Goal: Information Seeking & Learning: Learn about a topic

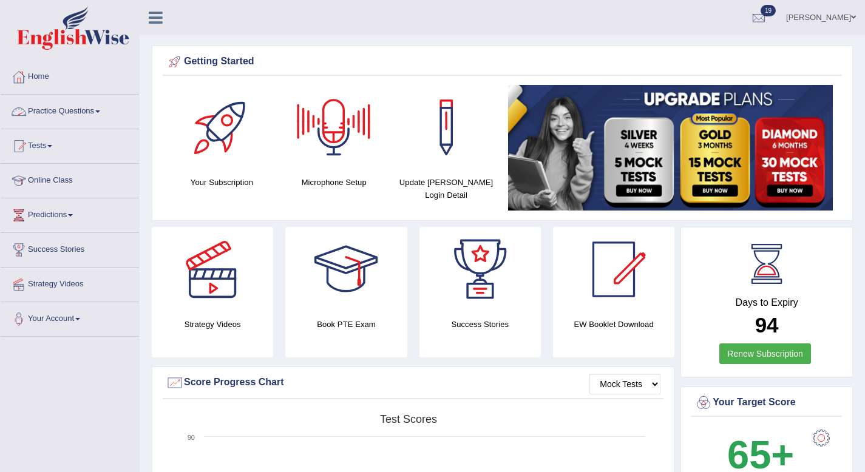
click at [95, 107] on link "Practice Questions" at bounding box center [70, 110] width 138 height 30
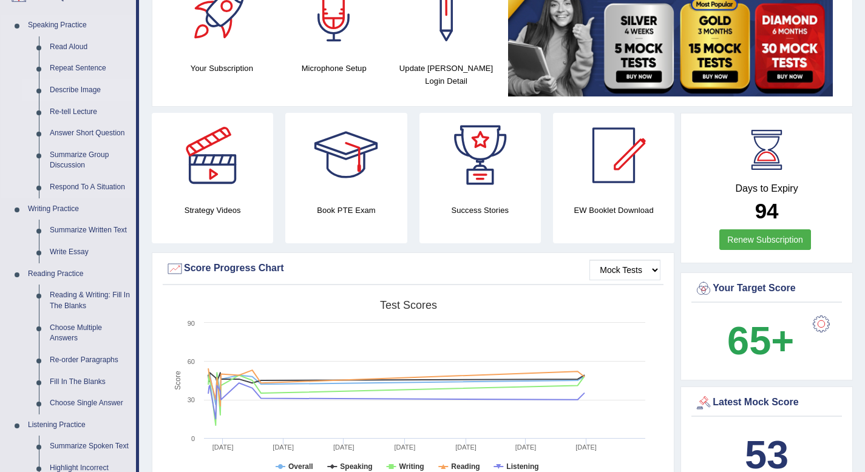
scroll to position [140, 0]
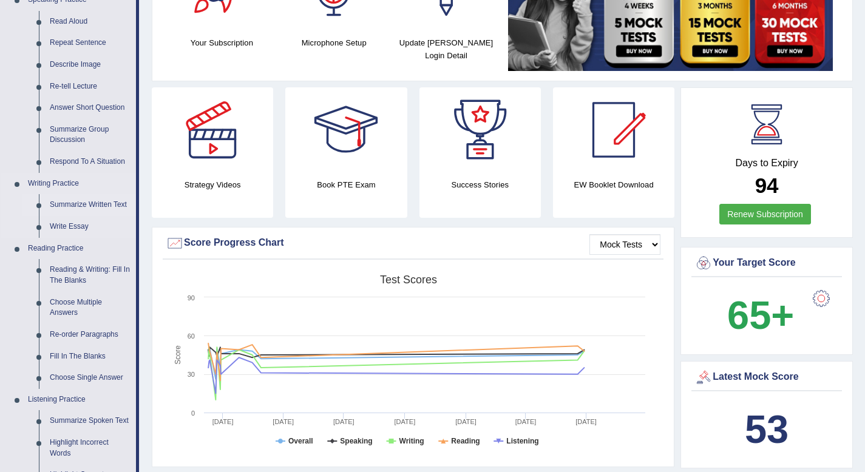
click at [64, 208] on link "Summarize Written Text" at bounding box center [90, 205] width 92 height 22
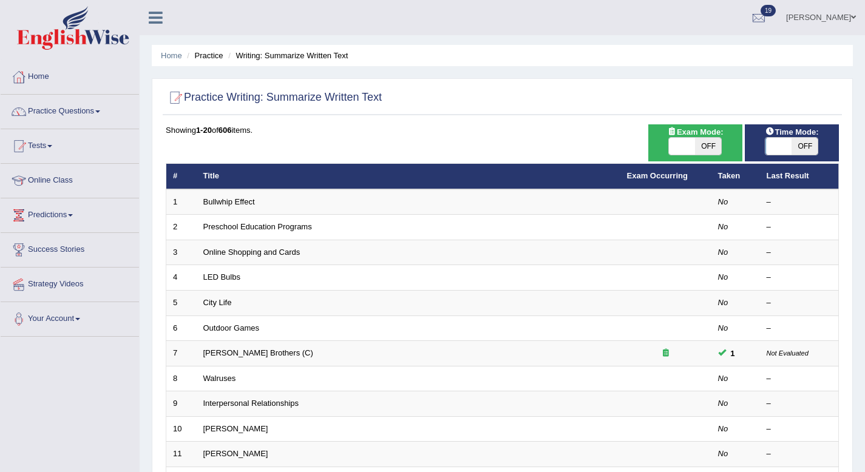
click at [711, 149] on span "OFF" at bounding box center [708, 146] width 26 height 17
checkbox input "true"
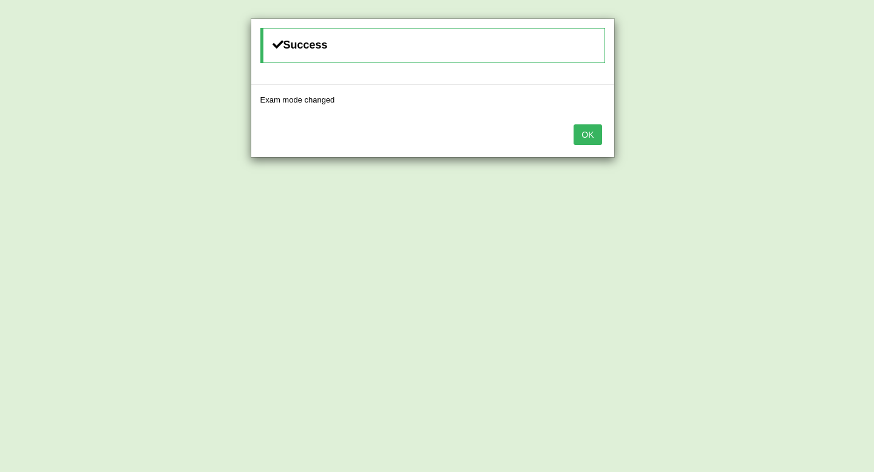
click at [598, 138] on button "OK" at bounding box center [587, 134] width 28 height 21
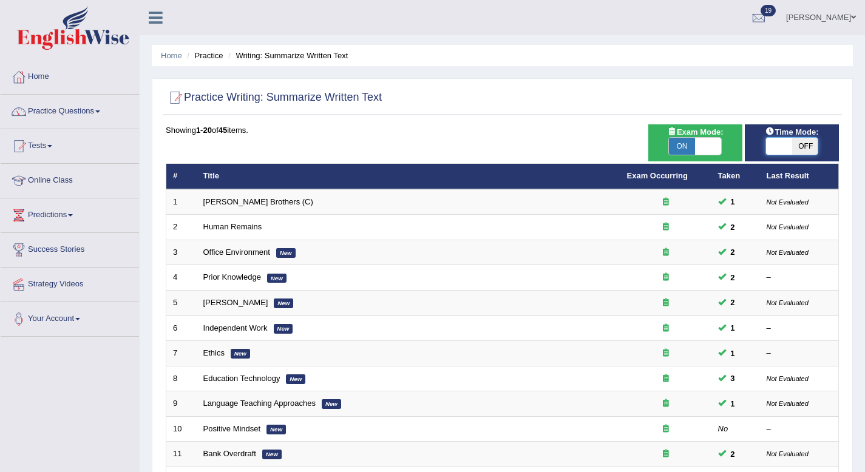
click at [778, 149] on span at bounding box center [779, 146] width 26 height 17
checkbox input "true"
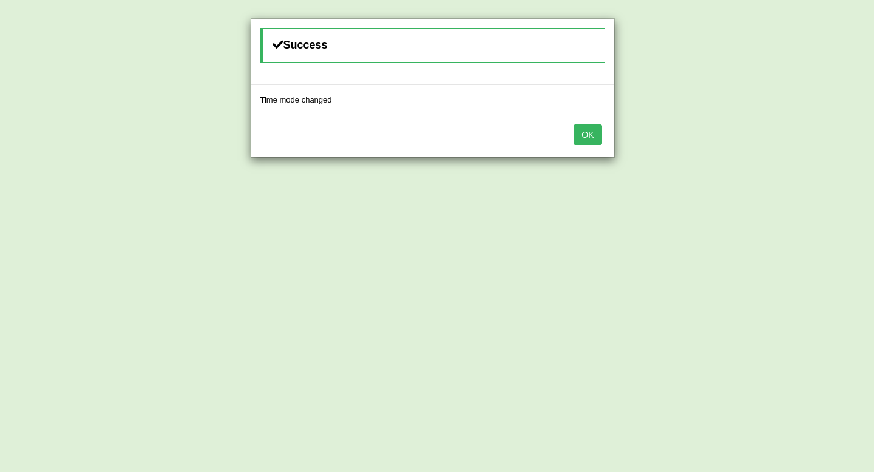
click at [589, 132] on button "OK" at bounding box center [587, 134] width 28 height 21
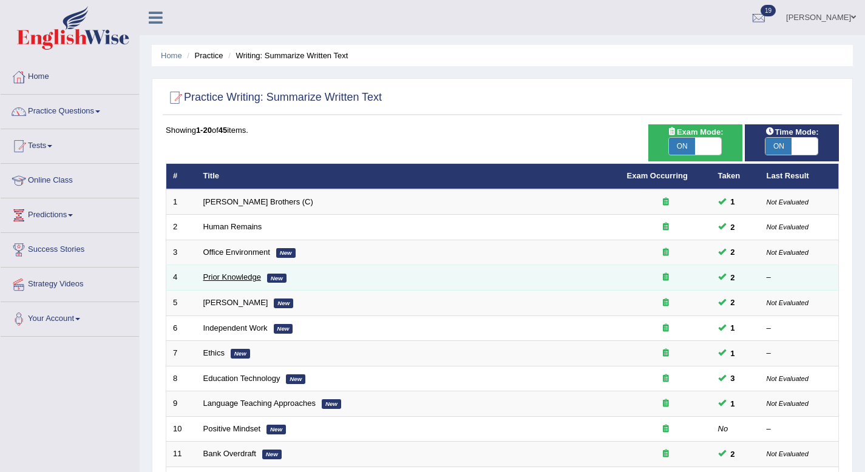
click at [227, 281] on link "Prior Knowledge" at bounding box center [232, 276] width 58 height 9
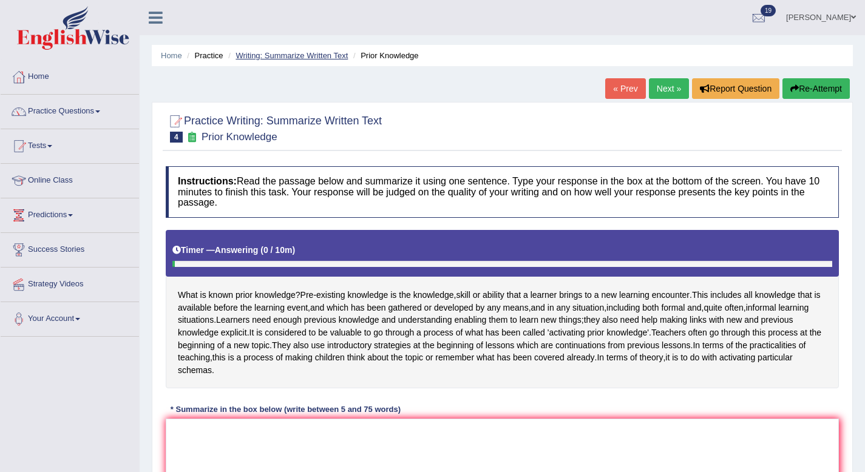
click at [293, 53] on link "Writing: Summarize Written Text" at bounding box center [291, 55] width 112 height 9
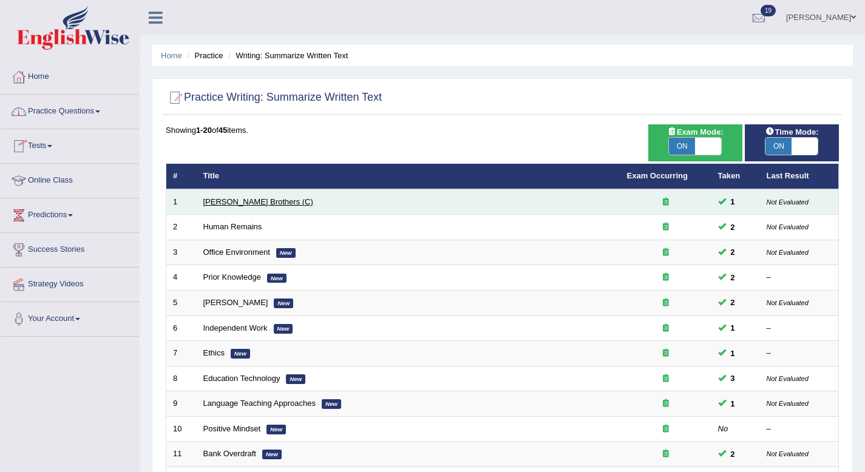
click at [218, 201] on link "[PERSON_NAME] Brothers (C)" at bounding box center [258, 201] width 110 height 9
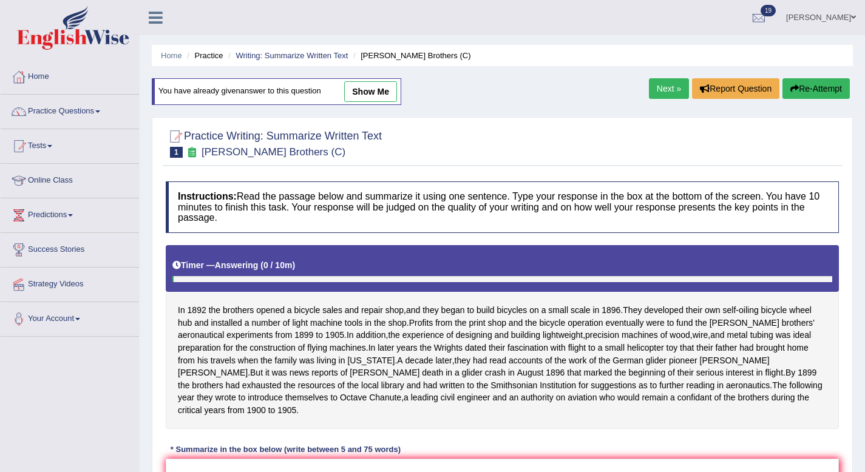
click at [382, 93] on link "show me" at bounding box center [370, 91] width 53 height 21
type textarea "The passage outlines in [DATE] the brothers opened a bicycle sales and repair s…"
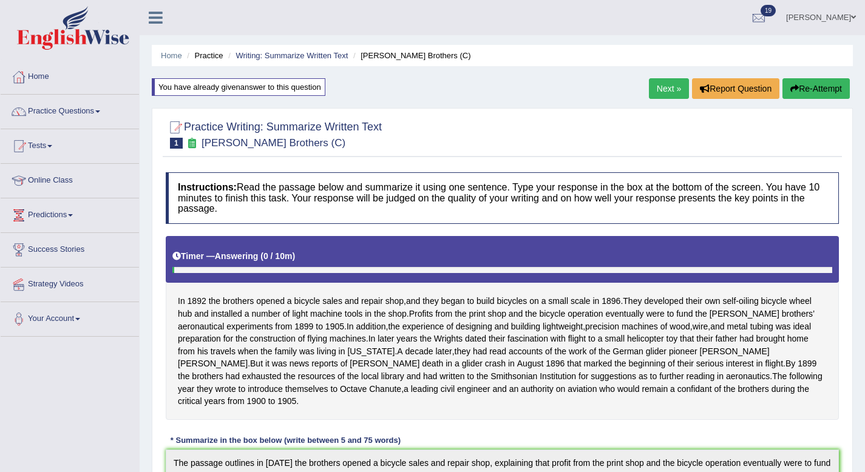
click at [819, 89] on button "Re-Attempt" at bounding box center [815, 88] width 67 height 21
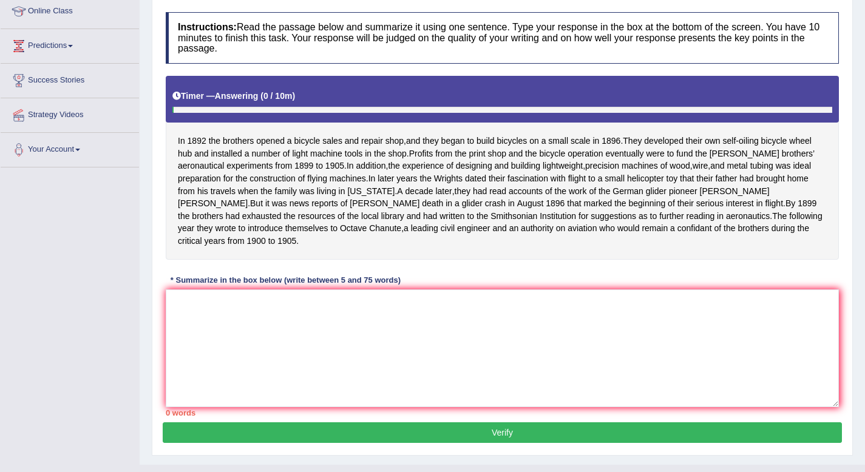
scroll to position [205, 0]
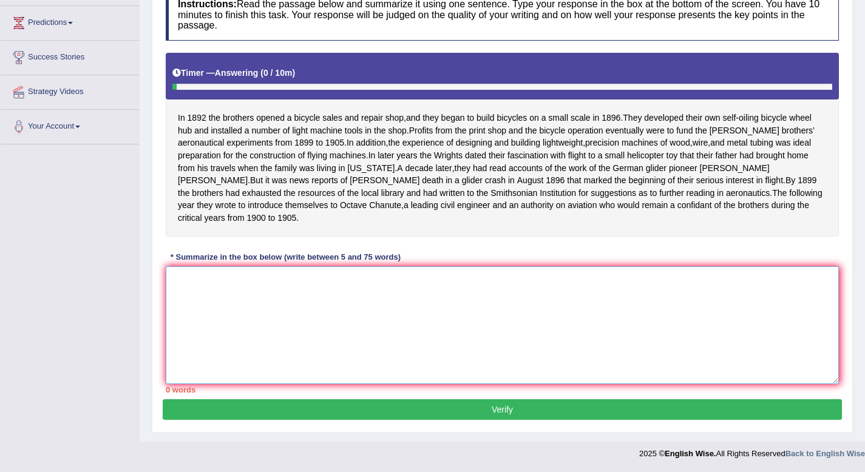
paste textarea "The passage outlines in 1892 the brothers opened a bicycle sales and repair sho…"
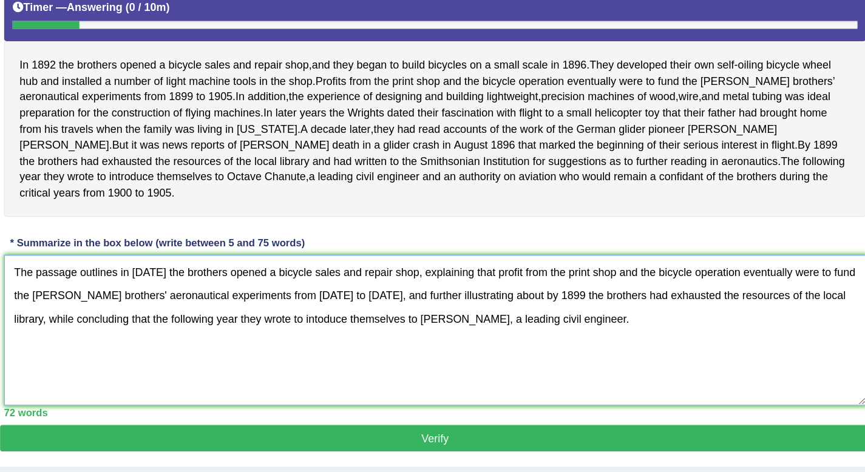
click at [364, 316] on textarea "The passage outlines in 1892 the brothers opened a bicycle sales and repair sho…" at bounding box center [502, 325] width 673 height 118
type textarea "The passage outlines in 1892 the brothers opened a bicycle sales and repair sho…"
click at [379, 408] on button "Verify" at bounding box center [502, 409] width 679 height 21
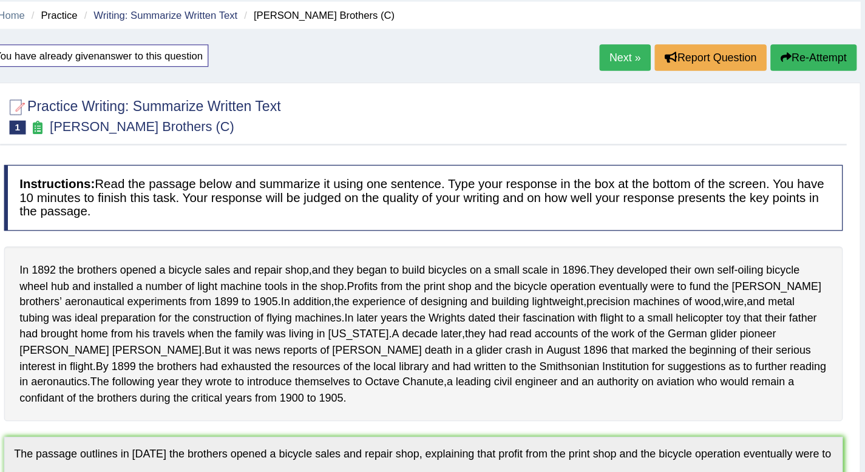
scroll to position [0, 0]
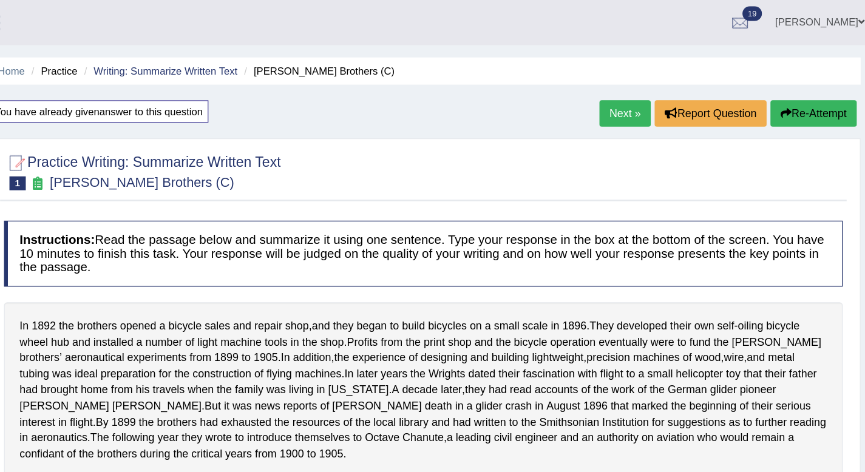
click at [641, 93] on link "Next »" at bounding box center [650, 88] width 40 height 21
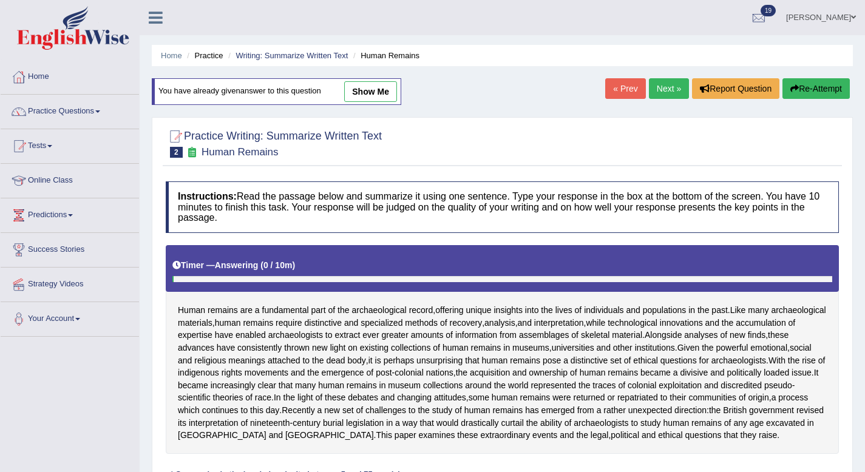
click at [384, 95] on link "show me" at bounding box center [370, 91] width 53 height 21
type textarea "The passage outlines human remains are a fundamental part of the archaeological…"
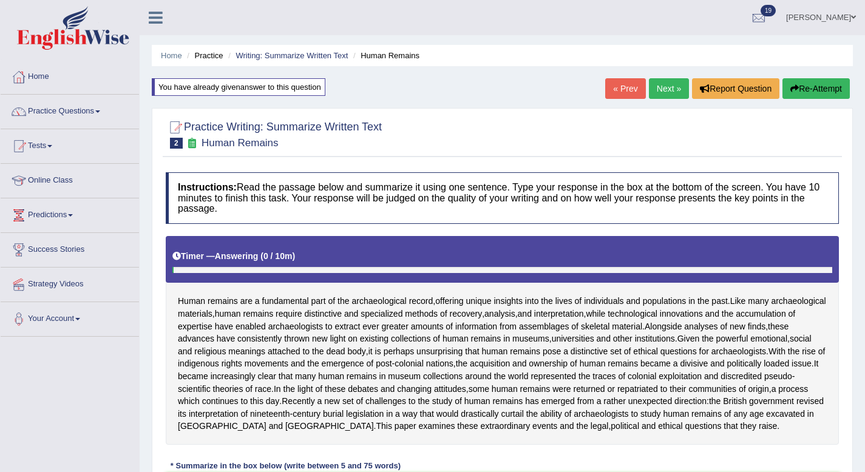
click at [650, 89] on link "Next »" at bounding box center [669, 88] width 40 height 21
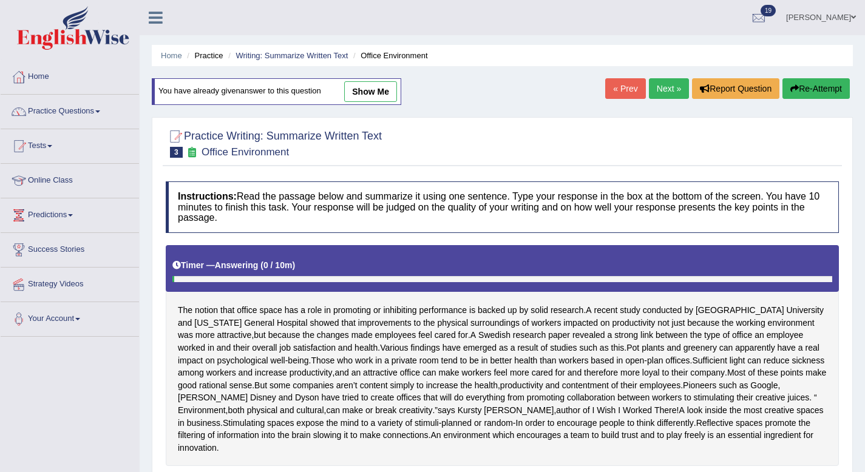
click at [386, 93] on link "show me" at bounding box center [370, 91] width 53 height 21
type textarea "The passage outlines the notion office space has a role in promoting or inhibit…"
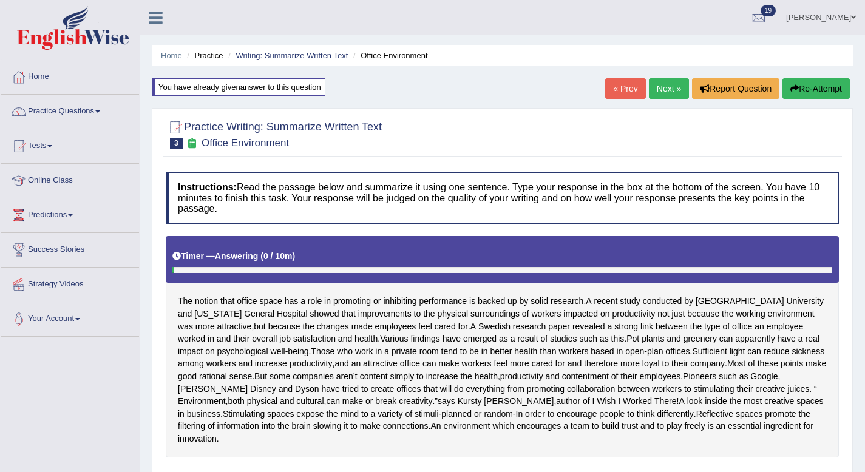
click at [669, 82] on link "Next »" at bounding box center [669, 88] width 40 height 21
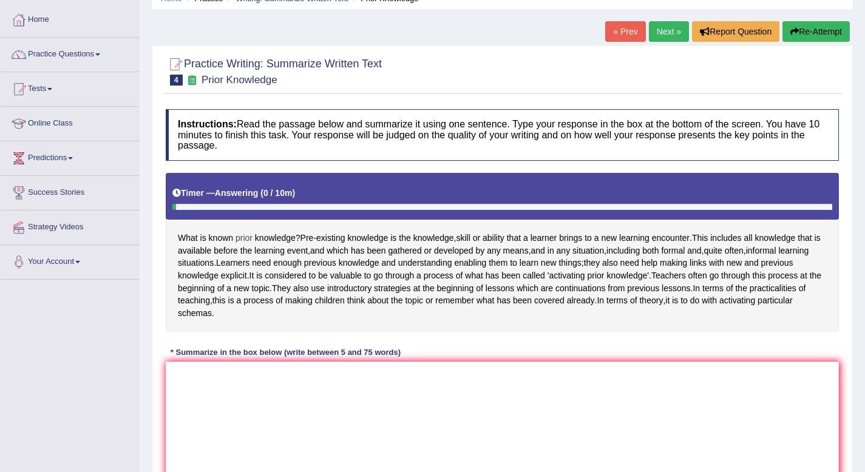
scroll to position [165, 0]
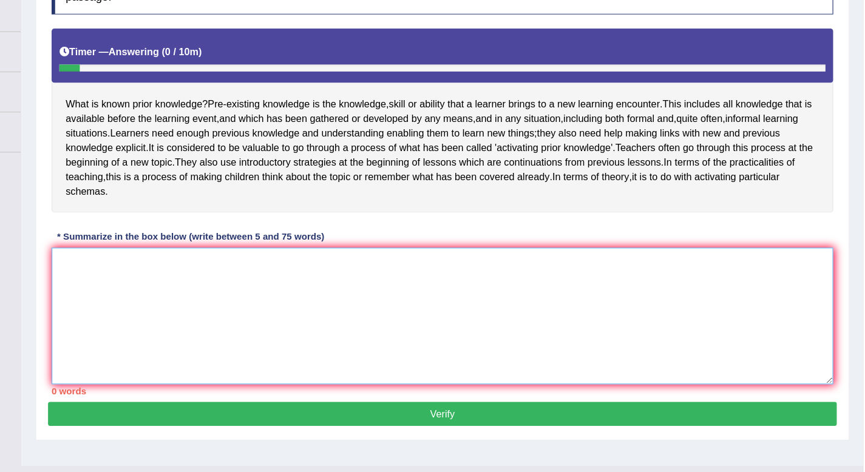
click at [344, 288] on textarea at bounding box center [502, 313] width 673 height 118
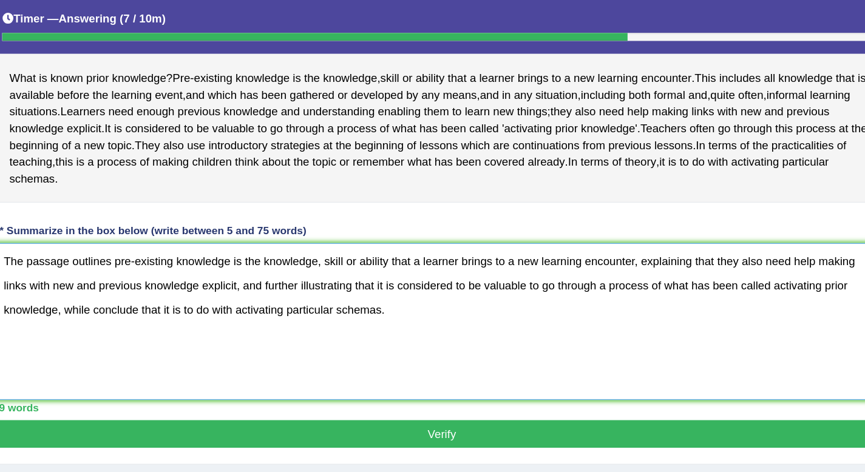
click at [277, 315] on textarea "The passage outlines pre-existing knowledge is the knowledge, skill or ability …" at bounding box center [502, 313] width 673 height 118
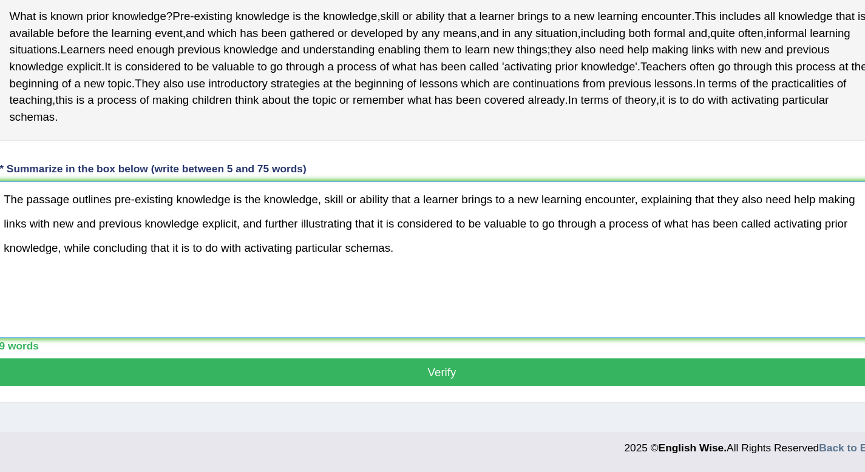
type textarea "The passage outlines pre-existing knowledge is the knowledge, skill or ability …"
click at [463, 407] on button "Verify" at bounding box center [502, 397] width 679 height 21
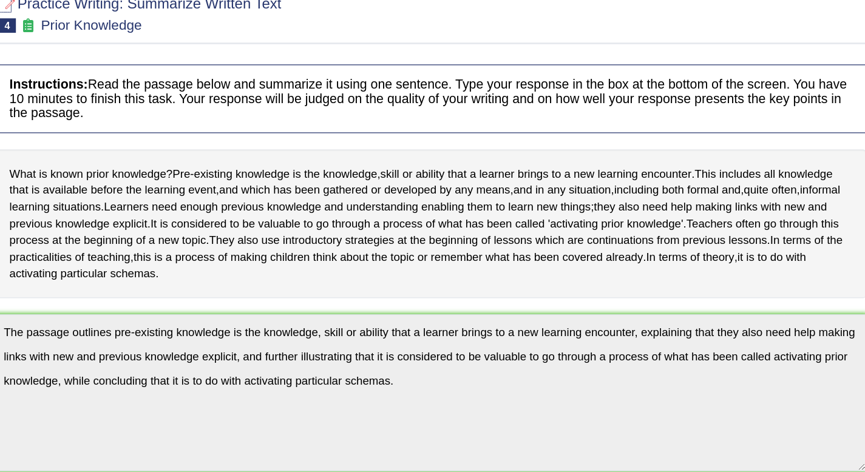
scroll to position [390, 0]
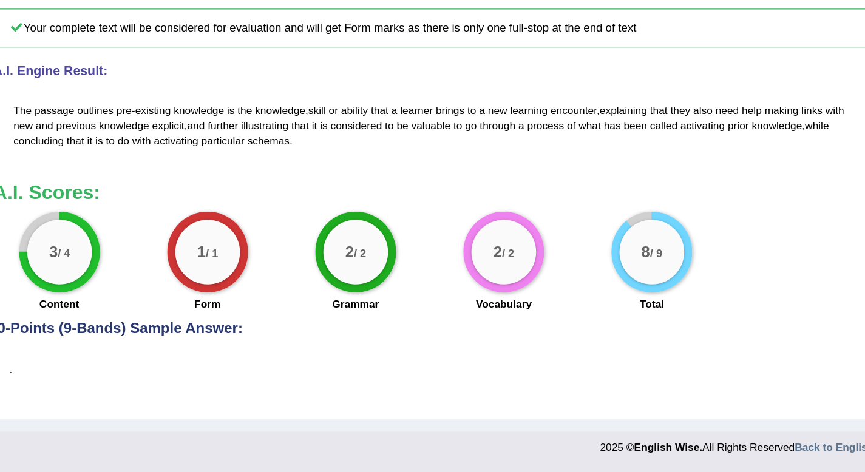
click at [252, 284] on div "3 / 4 Content" at bounding box center [215, 316] width 111 height 78
drag, startPoint x: 252, startPoint y: 284, endPoint x: 291, endPoint y: 282, distance: 38.9
click at [289, 282] on div "3 / 4 Content 1 / 1 Form 2 / 2 Grammar 2 / 2 Vocabulary 8 / 9 Total" at bounding box center [493, 316] width 667 height 78
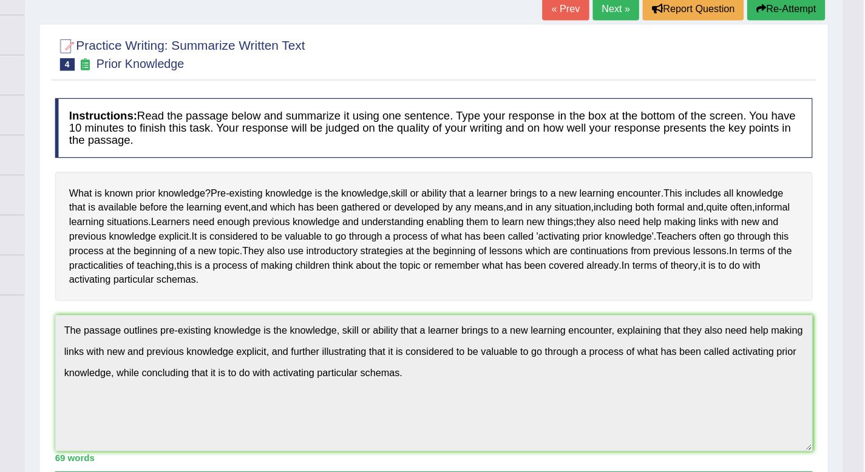
scroll to position [0, 0]
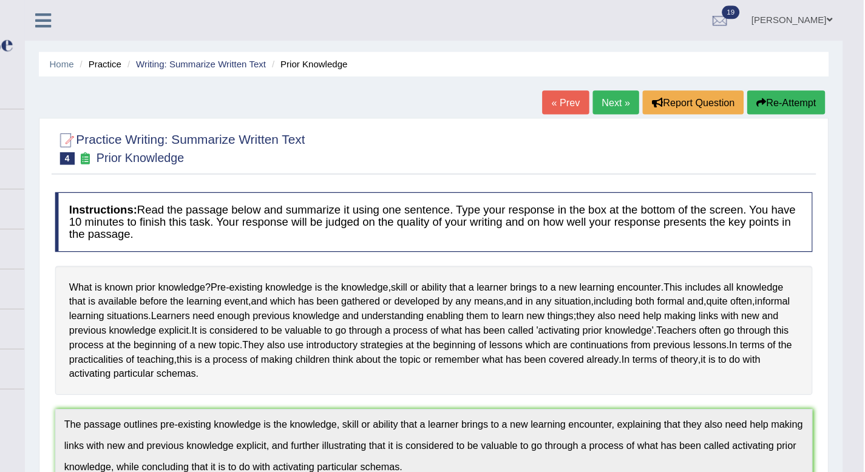
click at [778, 90] on button "Re-Attempt" at bounding box center [797, 88] width 67 height 21
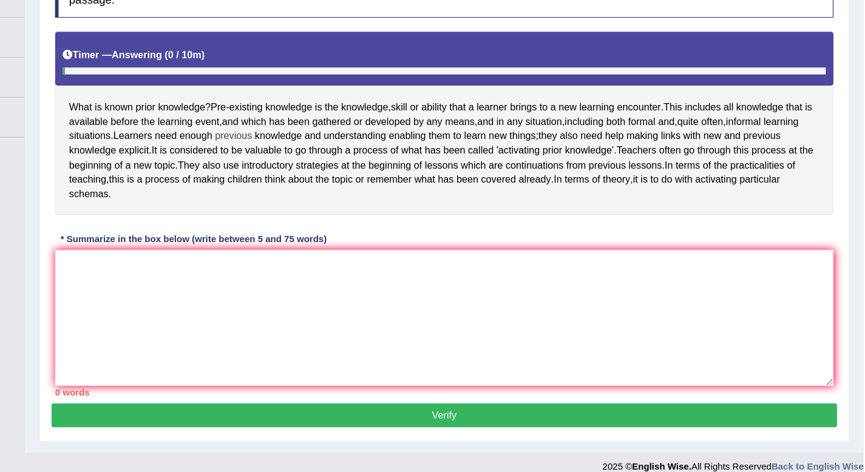
scroll to position [180, 0]
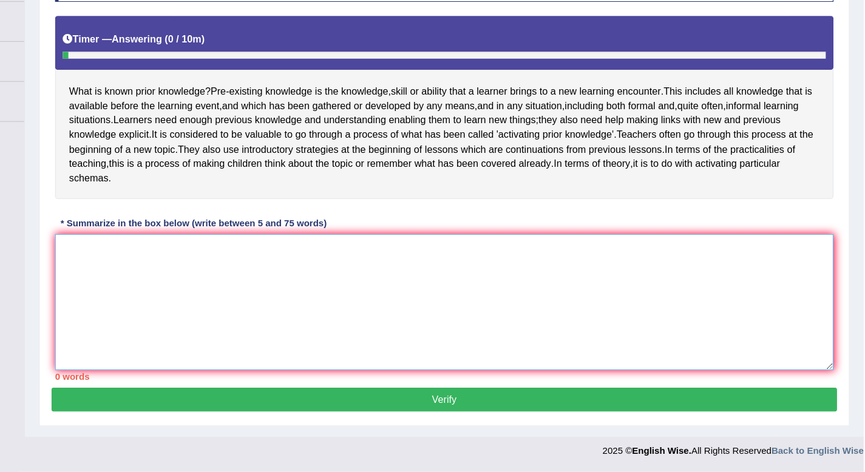
paste textarea "The passage outlines pre-existing knowledge is the knowledge, skill or ability …"
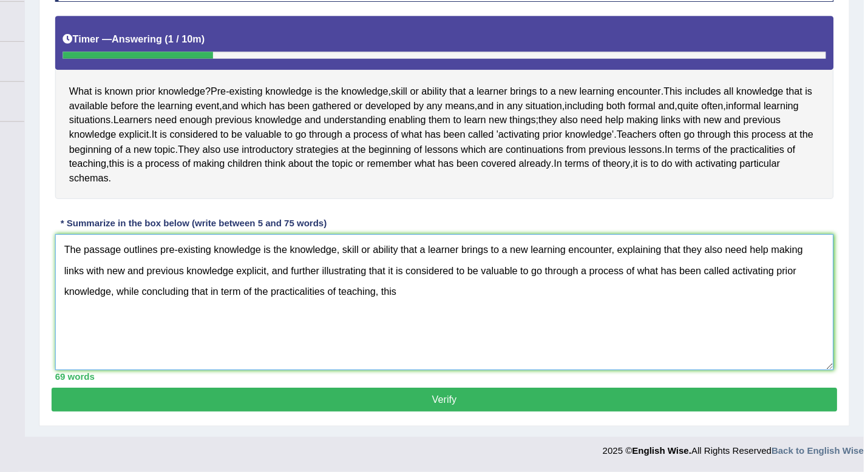
click at [451, 317] on textarea "The passage outlines pre-existing knowledge is the knowledge, skill or ability …" at bounding box center [502, 325] width 673 height 118
type textarea "The passage outlines pre-existing knowledge is the knowledge, skill or ability …"
click at [567, 407] on button "Verify" at bounding box center [502, 409] width 679 height 21
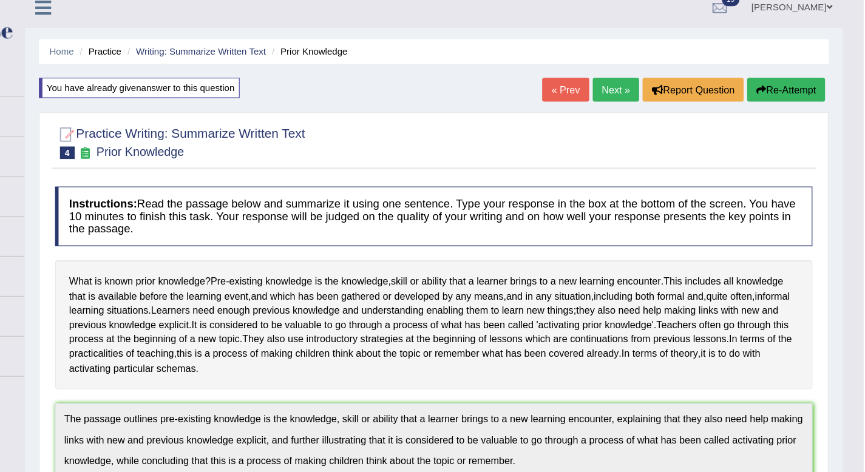
scroll to position [0, 0]
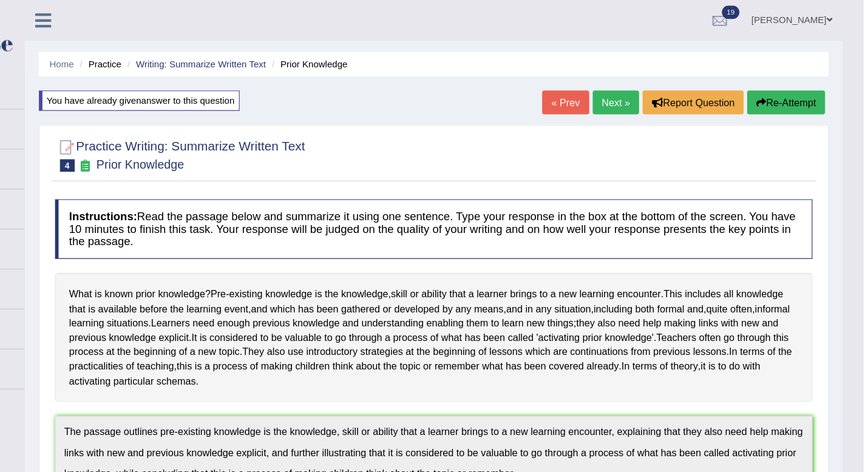
click at [656, 90] on link "Next »" at bounding box center [650, 88] width 40 height 21
click at [651, 89] on link "Next »" at bounding box center [650, 88] width 40 height 21
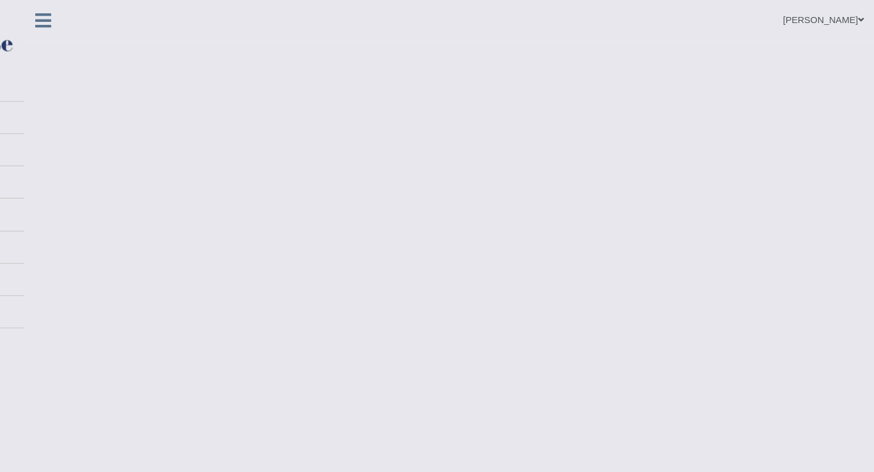
drag, startPoint x: 396, startPoint y: 165, endPoint x: 571, endPoint y: 176, distance: 175.1
click at [571, 176] on body "Toggle navigation Home Practice Questions Speaking Practice Read Aloud Repeat S…" at bounding box center [437, 236] width 874 height 472
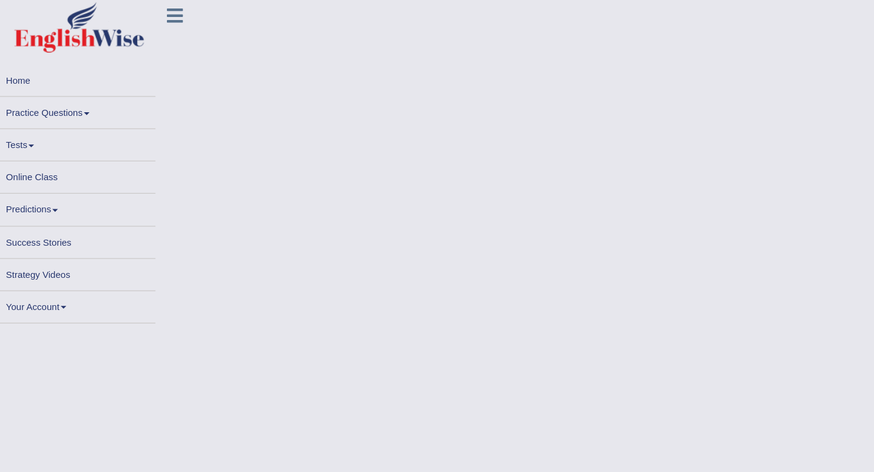
click at [70, 104] on link "Practice Questions" at bounding box center [70, 100] width 138 height 24
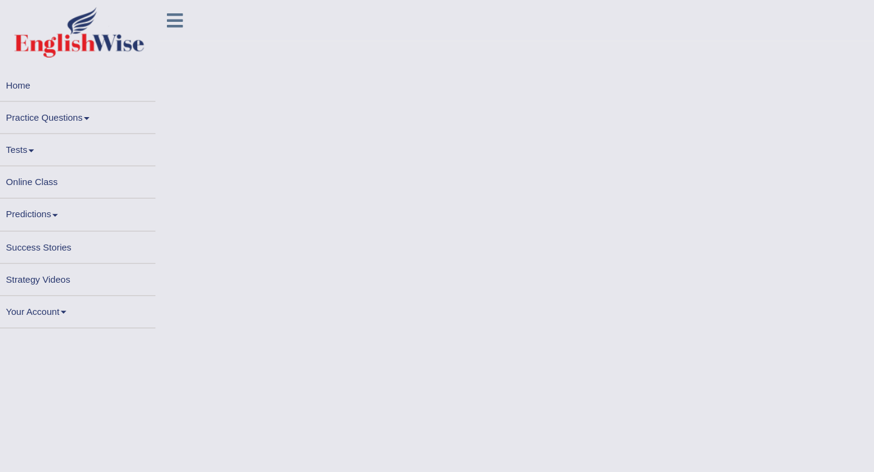
click at [70, 104] on link "Practice Questions" at bounding box center [70, 100] width 138 height 24
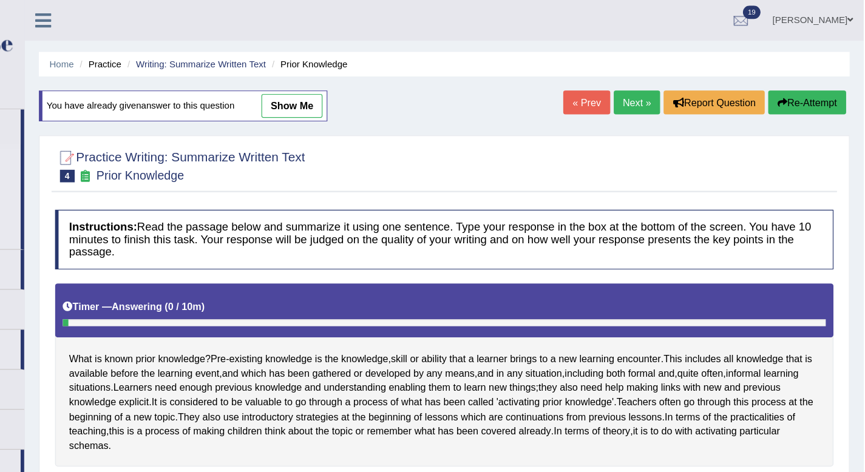
click at [664, 91] on link "Next »" at bounding box center [669, 88] width 40 height 21
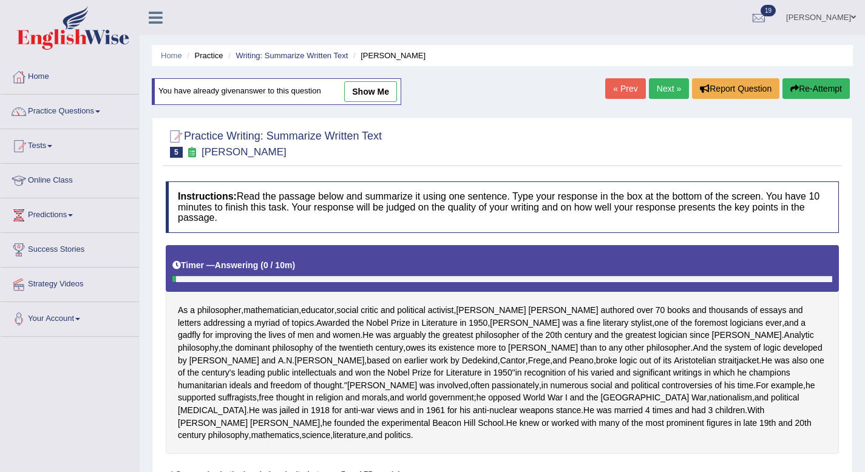
click at [392, 92] on link "show me" at bounding box center [370, 91] width 53 height 21
type textarea "Awarded the Nobel Prize in Literature in 1950, Russell was a fine literary styl…"
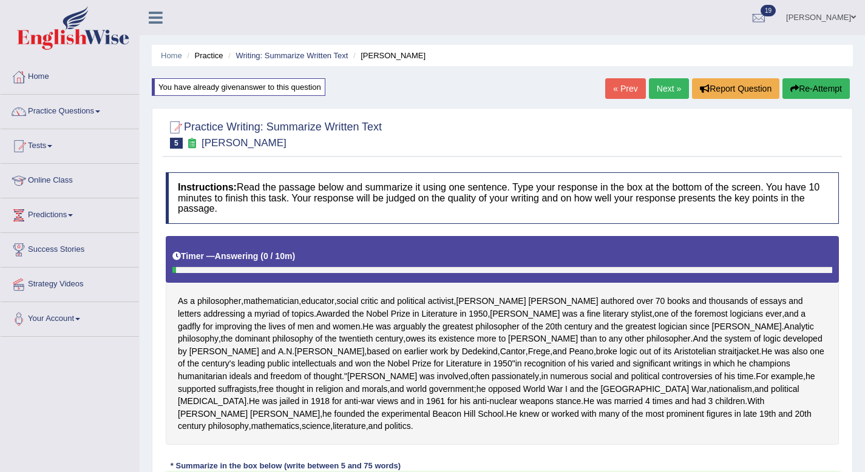
click at [661, 93] on link "Next »" at bounding box center [669, 88] width 40 height 21
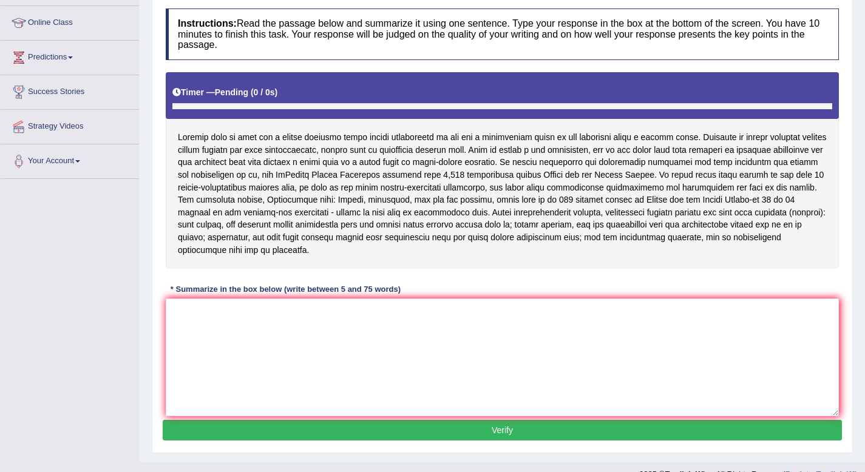
scroll to position [178, 0]
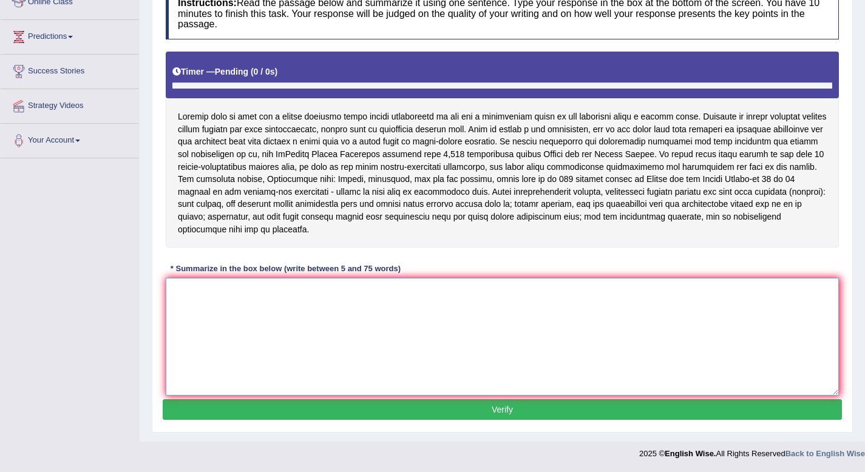
click at [329, 313] on textarea at bounding box center [502, 337] width 673 height 118
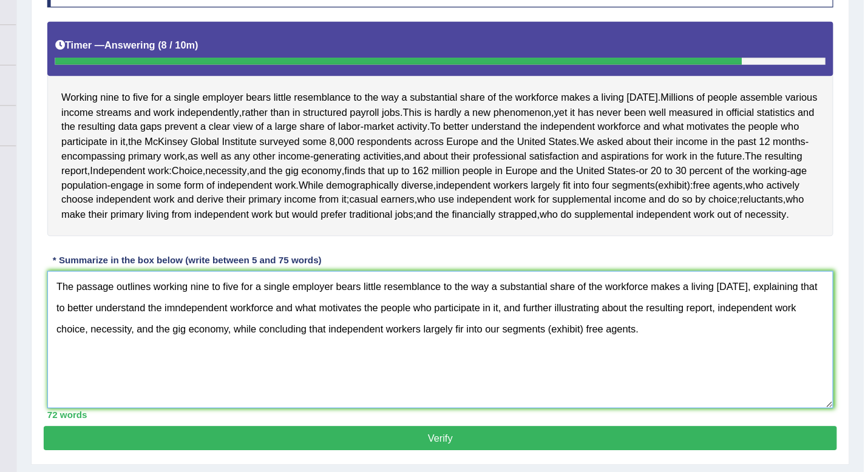
click at [477, 355] on textarea "The passage outlines working nine to five for a single employer bears little re…" at bounding box center [502, 325] width 673 height 118
click at [323, 305] on textarea "The passage outlines working nine to five for a single employer bears little re…" at bounding box center [502, 325] width 673 height 118
type textarea "The passage outlines working nine to five for a single employer bears little re…"
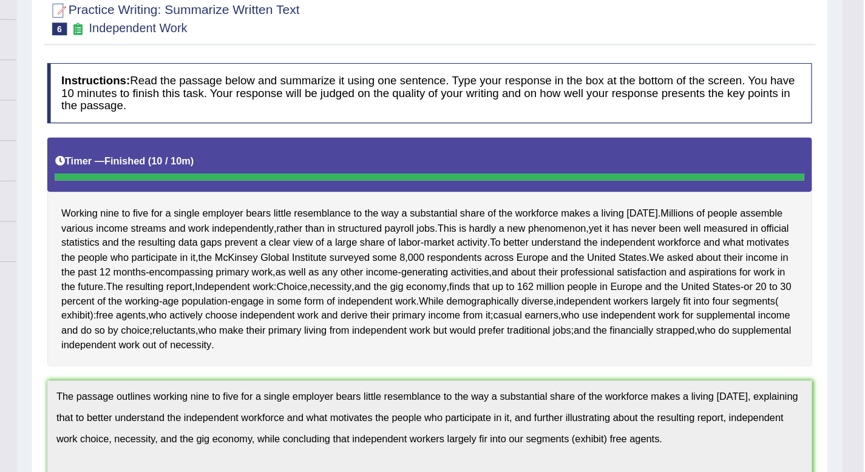
scroll to position [0, 0]
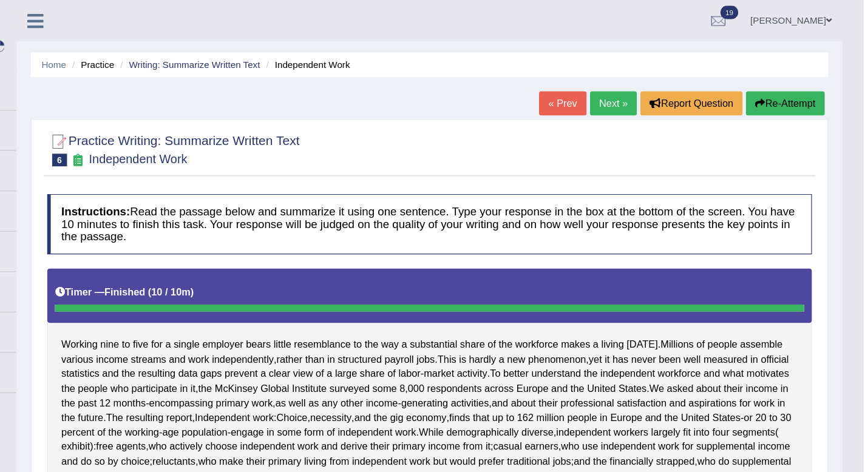
click at [640, 94] on link "Next »" at bounding box center [650, 88] width 40 height 21
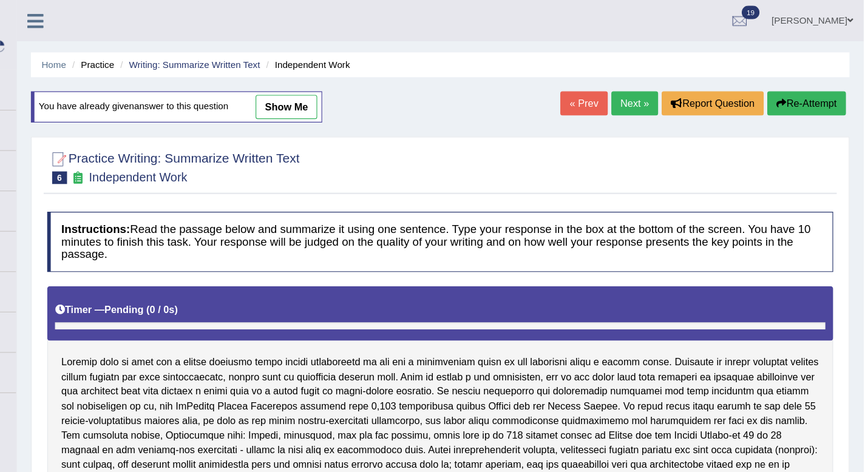
click at [672, 96] on link "Next »" at bounding box center [669, 88] width 40 height 21
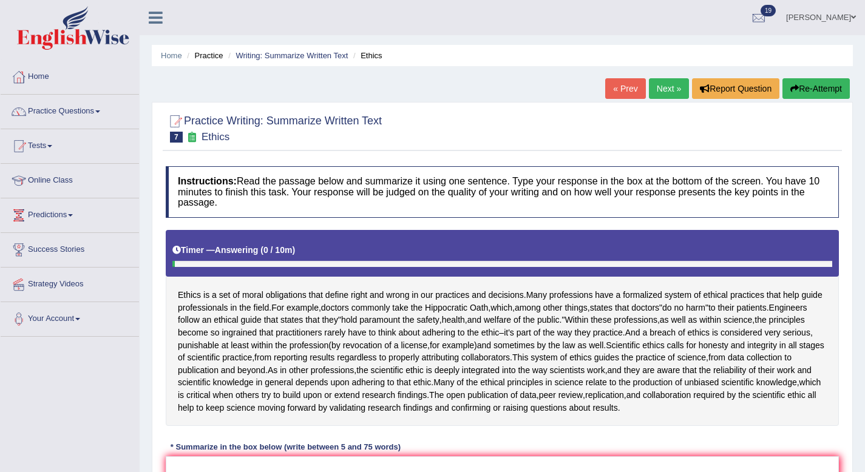
scroll to position [190, 0]
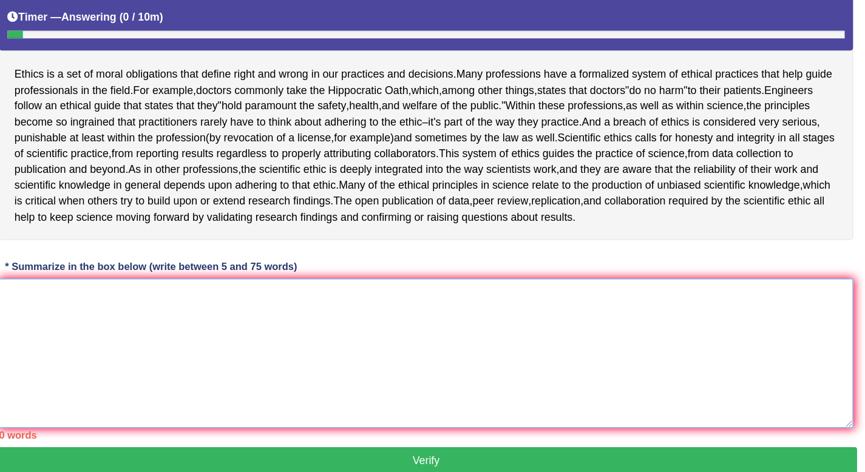
click at [487, 307] on textarea at bounding box center [502, 325] width 673 height 118
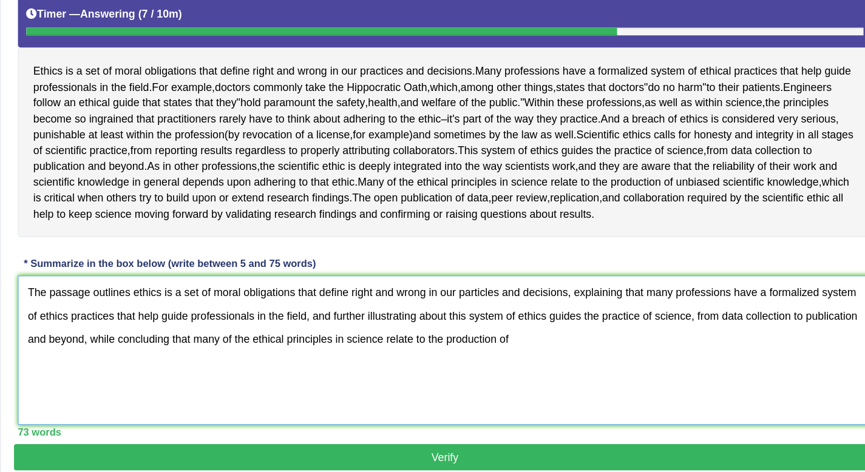
drag, startPoint x: 352, startPoint y: 314, endPoint x: 541, endPoint y: 331, distance: 189.5
click at [540, 331] on textarea "The passage outlines ethics is a set of moral obligations that define right and…" at bounding box center [502, 325] width 673 height 118
click at [234, 298] on textarea "The passage outlines ethics is a set of moral obligations that define right and…" at bounding box center [502, 325] width 673 height 118
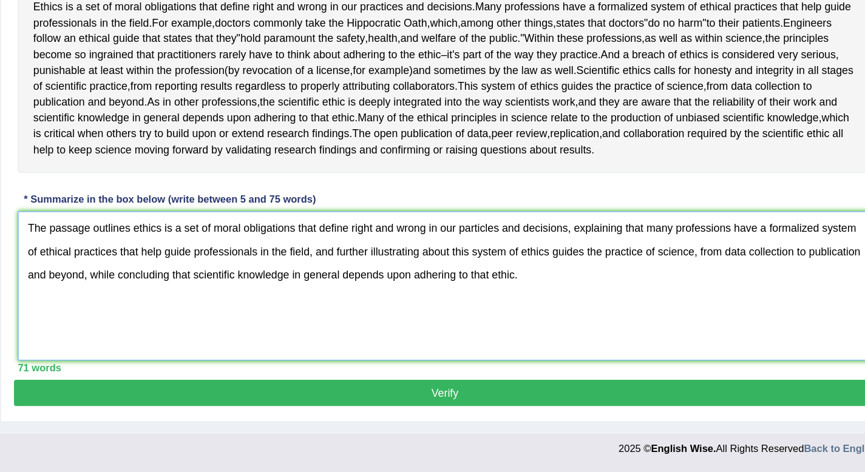
type textarea "The passage outlines ethics is a set of moral obligations that define right and…"
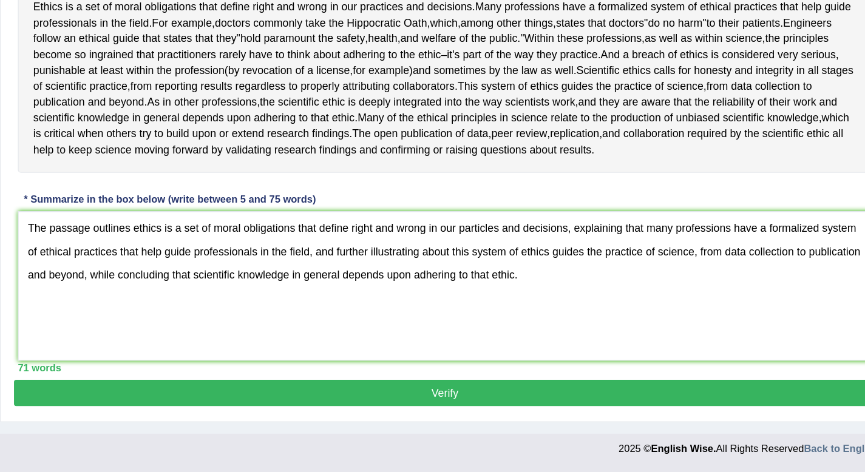
click at [385, 414] on button "Verify" at bounding box center [502, 409] width 679 height 21
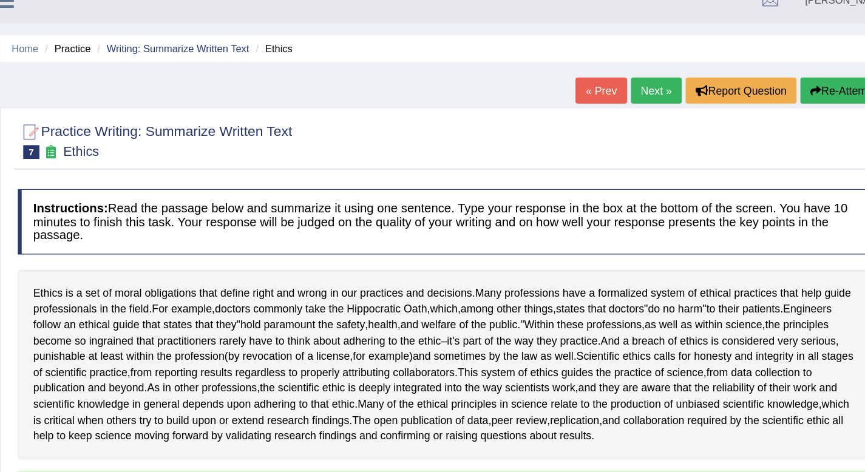
scroll to position [0, 0]
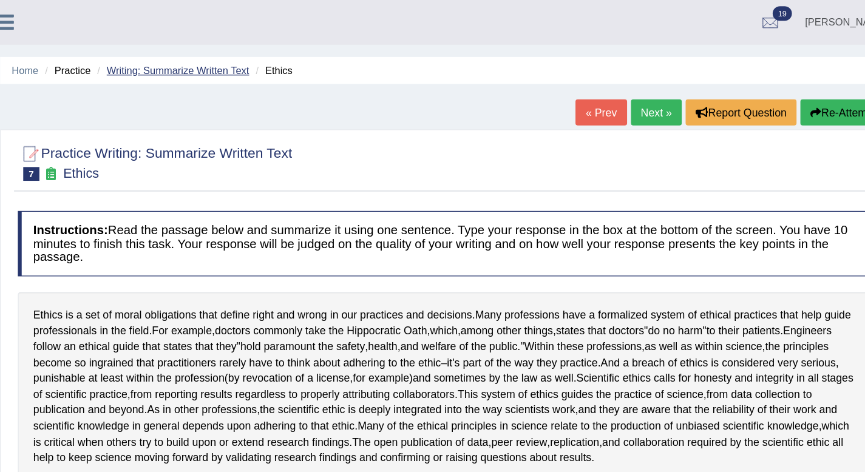
click at [303, 55] on link "Writing: Summarize Written Text" at bounding box center [291, 55] width 112 height 9
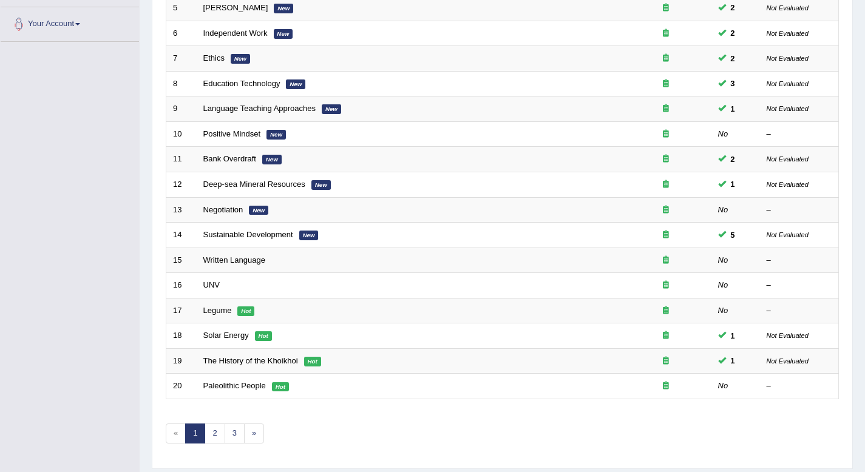
scroll to position [331, 0]
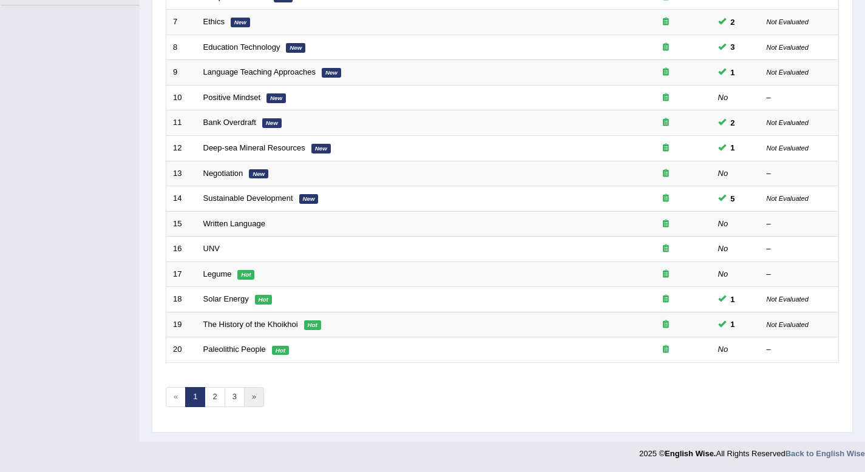
click at [246, 399] on link "»" at bounding box center [254, 397] width 20 height 20
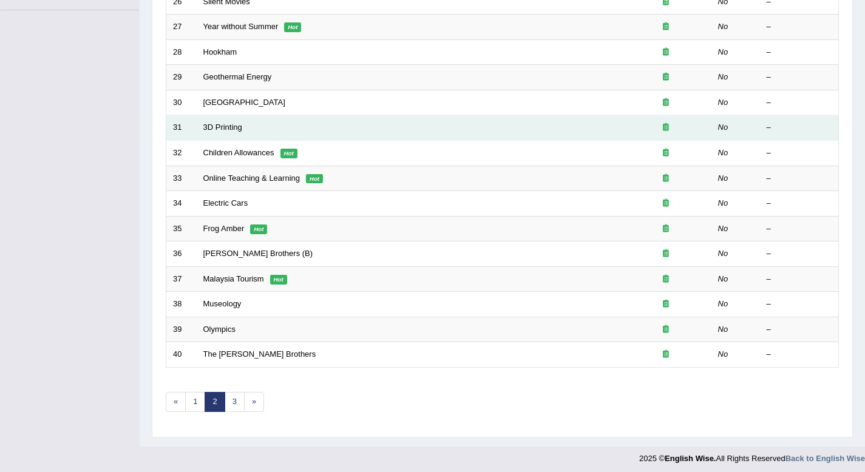
scroll to position [331, 0]
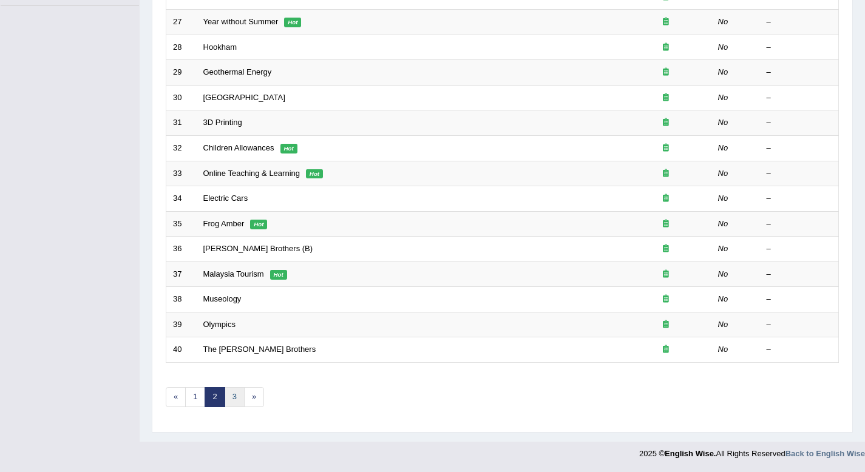
click at [232, 398] on link "3" at bounding box center [235, 397] width 20 height 20
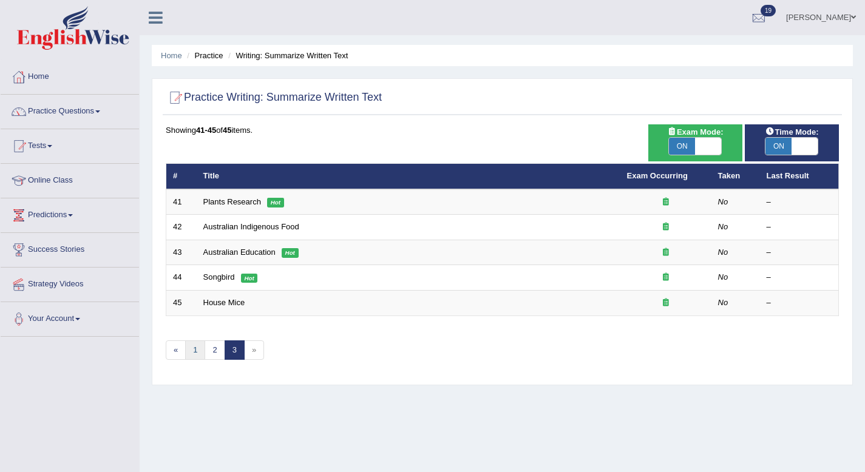
click at [194, 343] on link "1" at bounding box center [195, 350] width 20 height 20
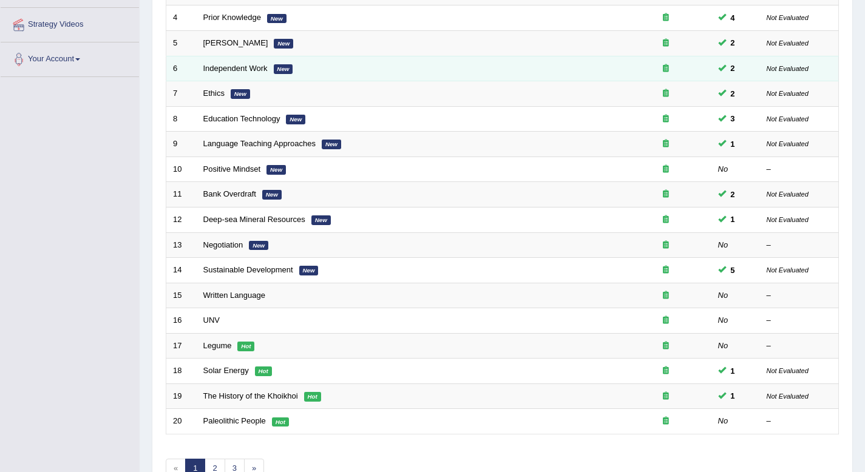
scroll to position [331, 0]
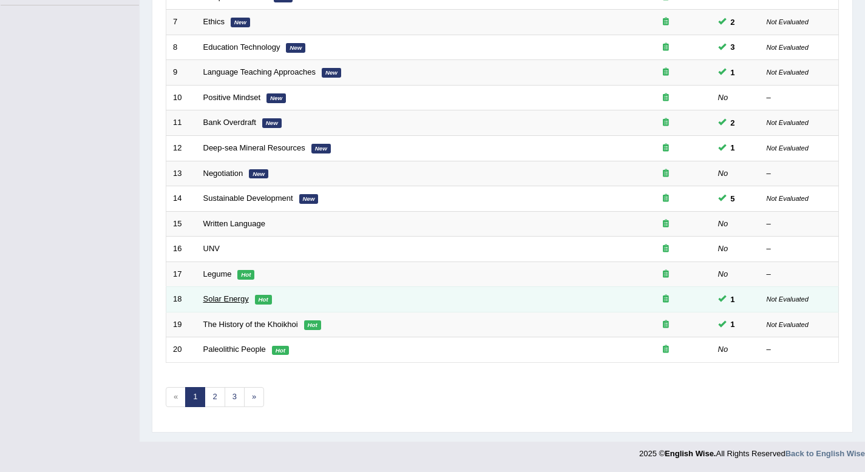
click at [226, 301] on link "Solar Energy" at bounding box center [226, 298] width 46 height 9
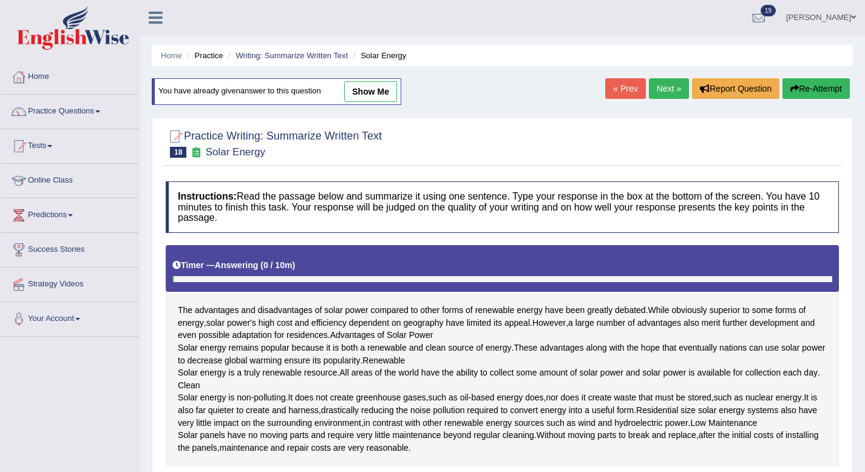
click at [365, 86] on link "show me" at bounding box center [370, 91] width 53 height 21
type textarea "The advantages and disadvantages of solar power compared to other forms of rene…"
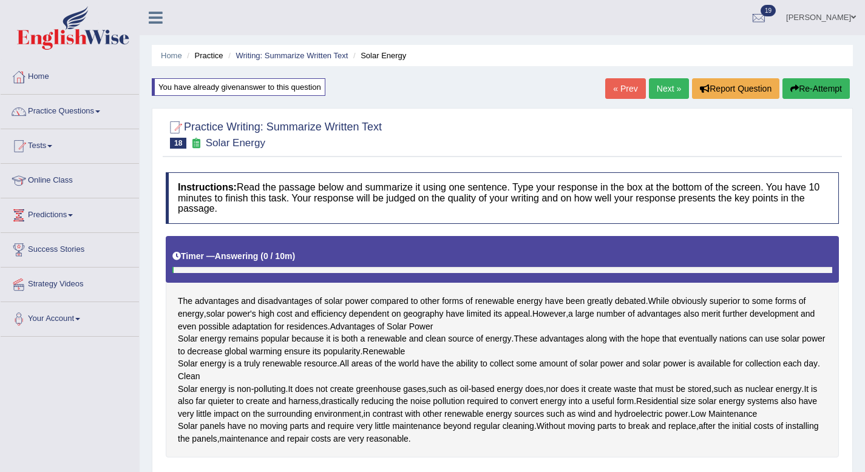
click at [816, 87] on button "Re-Attempt" at bounding box center [815, 88] width 67 height 21
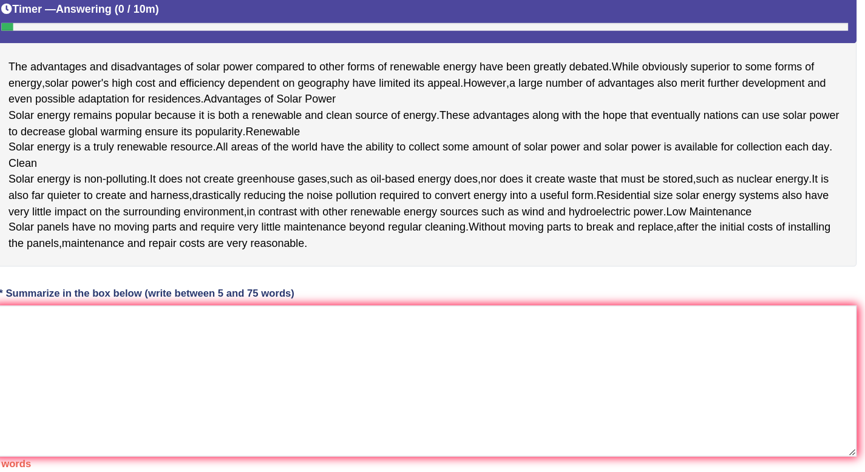
scroll to position [163, 0]
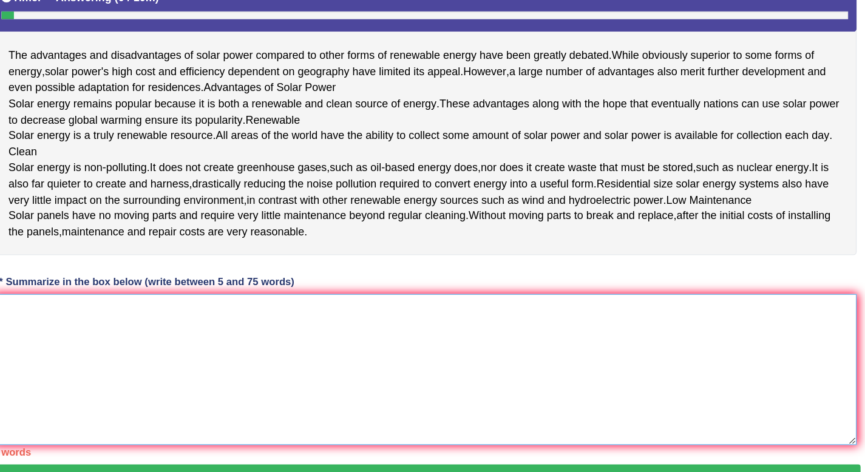
click at [516, 411] on textarea at bounding box center [502, 392] width 673 height 118
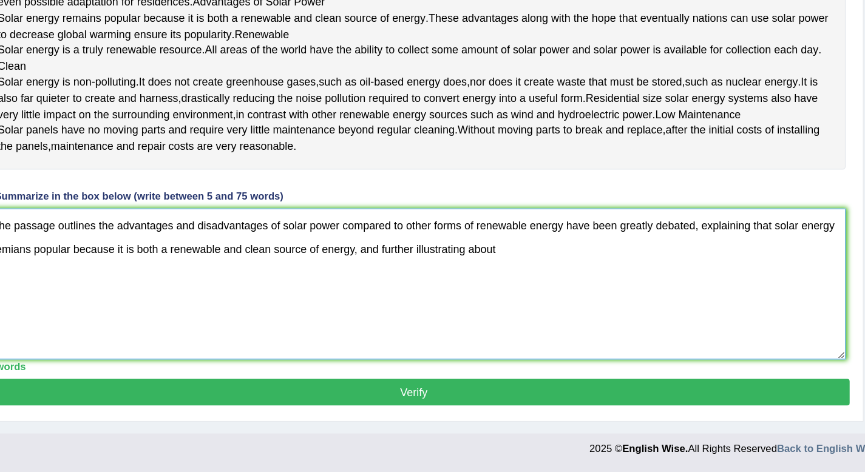
scroll to position [280, 0]
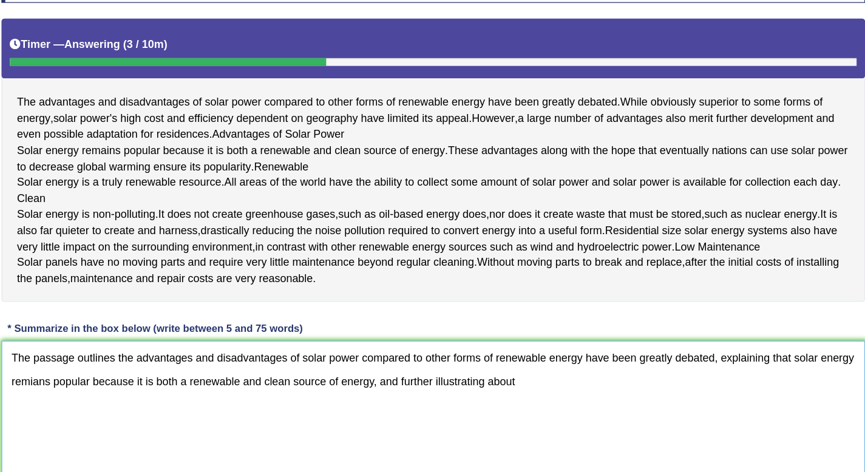
click at [229, 299] on textarea "The passage outlines the advantages and disadvantages of solar power compared t…" at bounding box center [502, 325] width 673 height 118
click at [613, 301] on textarea "The passage outlines the advantages and disadvantages of solar power compared t…" at bounding box center [502, 325] width 673 height 118
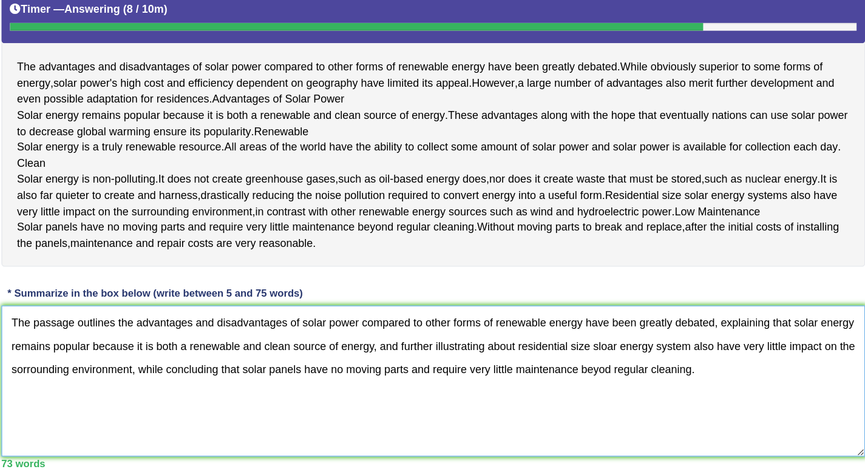
scroll to position [155, 0]
click at [277, 438] on textarea "The passage outlines the advantages and disadvantages of solar power compared t…" at bounding box center [502, 401] width 673 height 118
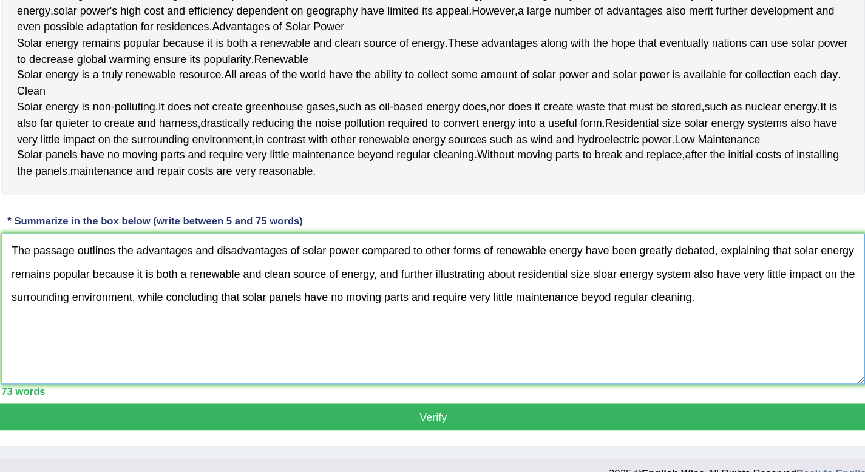
scroll to position [280, 0]
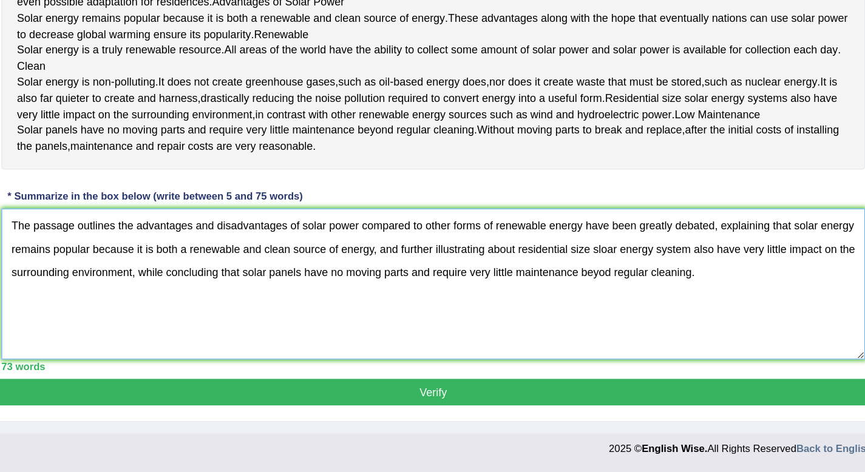
type textarea "The passage outlines the advantages and disadvantages of solar power compared t…"
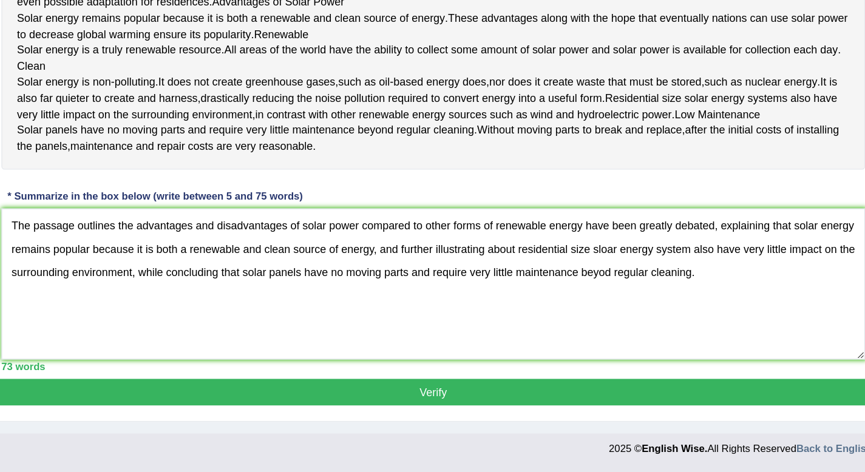
click at [352, 414] on button "Verify" at bounding box center [502, 409] width 679 height 21
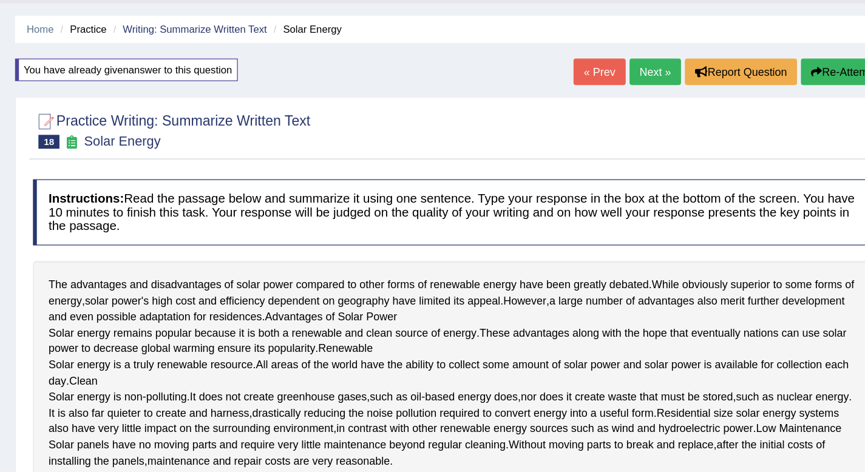
scroll to position [0, 0]
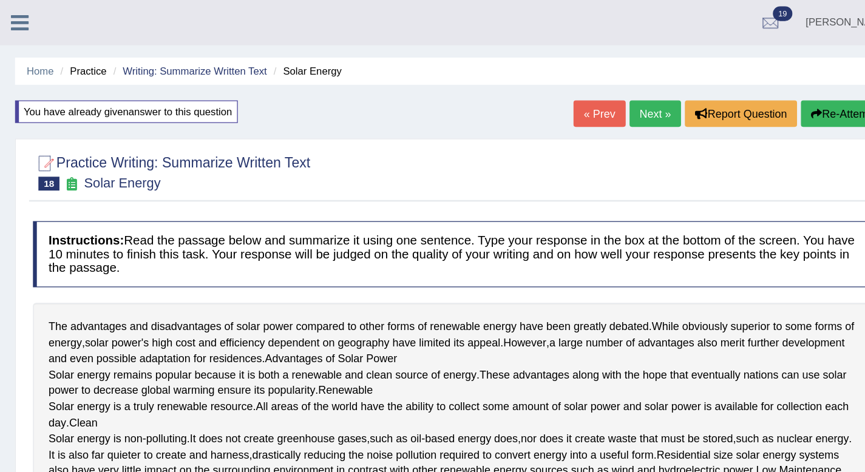
click at [801, 94] on button "Re-Attempt" at bounding box center [797, 88] width 67 height 21
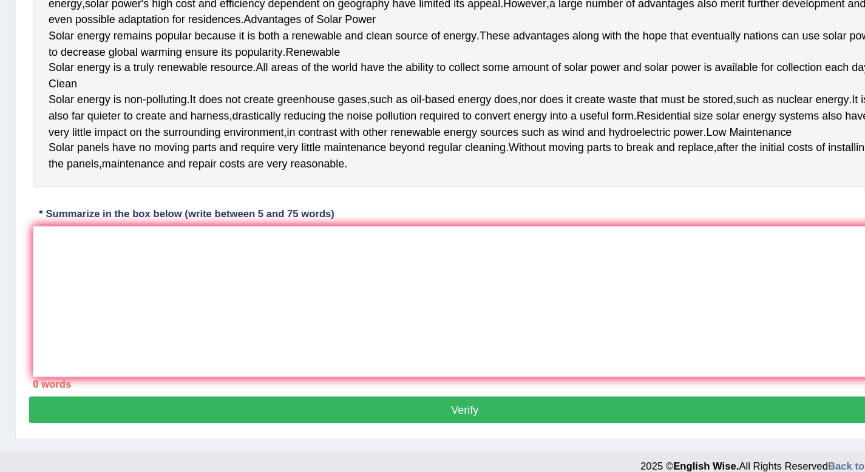
scroll to position [280, 0]
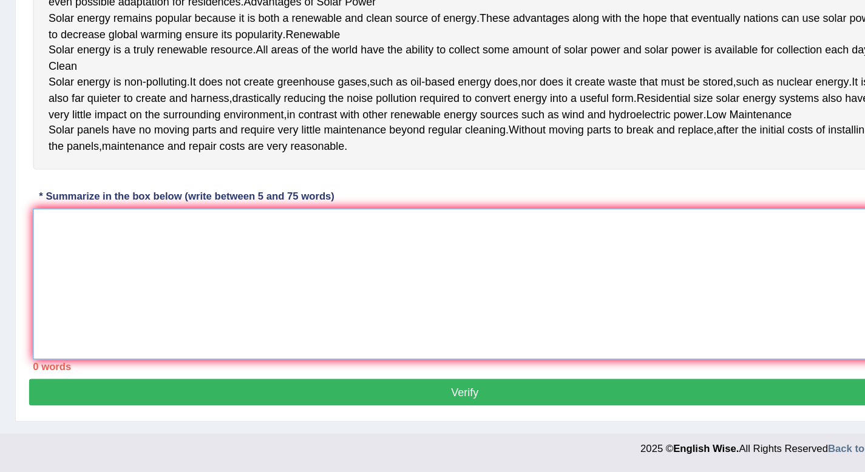
paste textarea "The passage outlines the advantages and disadvantages of solar power compared t…"
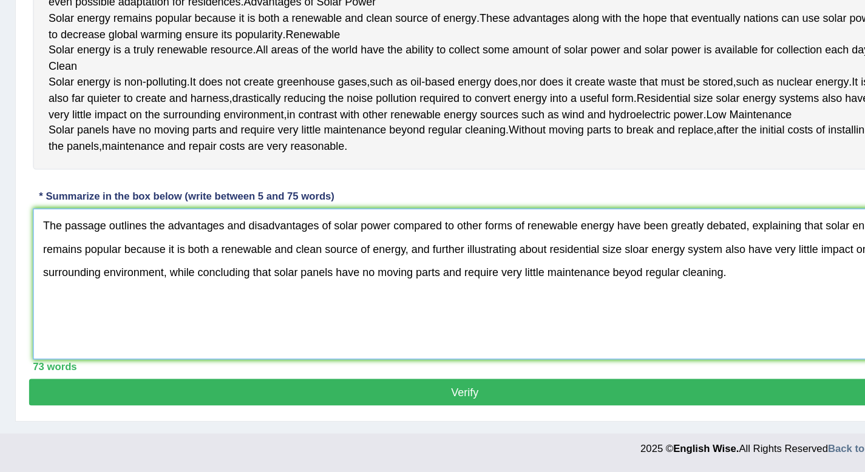
click at [682, 305] on textarea "The passage outlines the advantages and disadvantages of solar power compared t…" at bounding box center [502, 325] width 673 height 118
click at [696, 320] on textarea "The passage outlines the advantages and disadvantages of solar power compared t…" at bounding box center [502, 325] width 673 height 118
click at [677, 297] on textarea "The passage outlines the advantages and disadvantages of solar power compared t…" at bounding box center [502, 325] width 673 height 118
type textarea "The passage outlines the advantages and disadvantages of solar power compared t…"
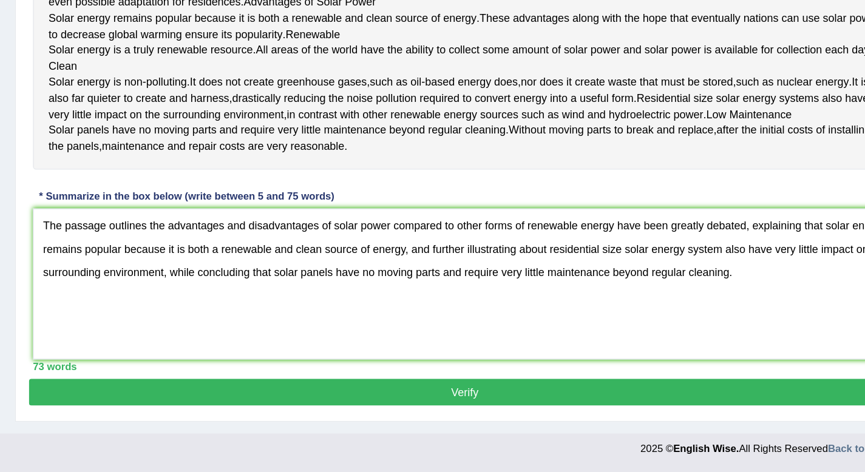
click at [640, 413] on button "Verify" at bounding box center [502, 409] width 679 height 21
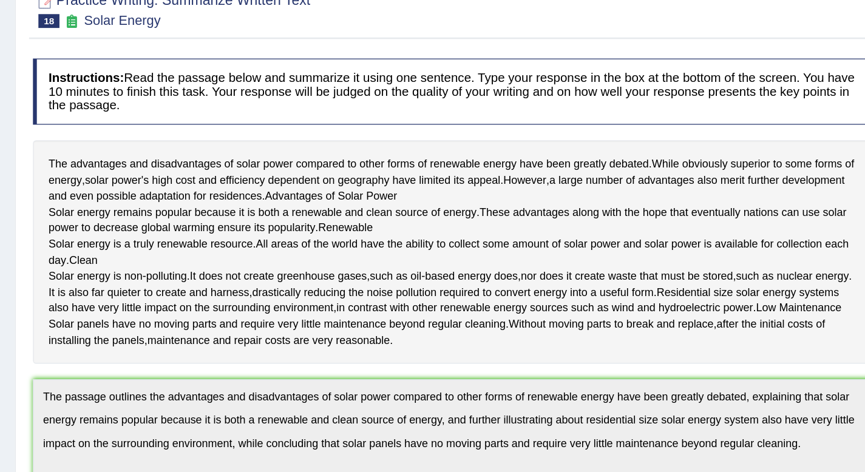
scroll to position [0, 0]
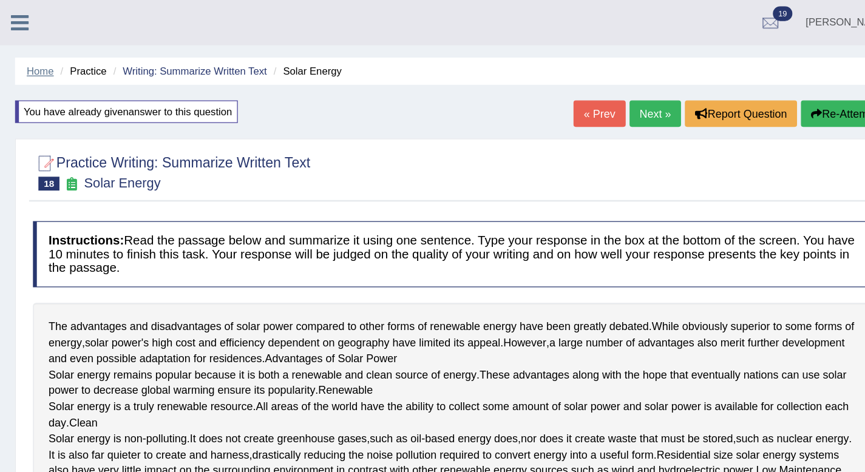
click at [165, 56] on link "Home" at bounding box center [171, 55] width 21 height 9
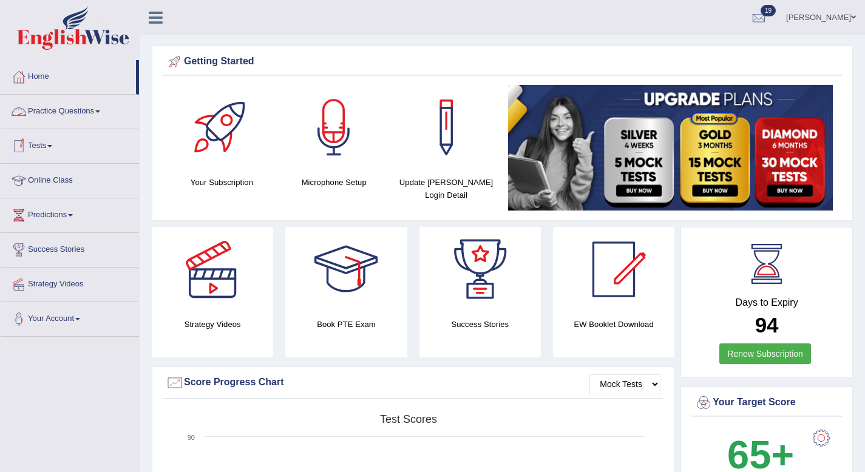
click at [78, 121] on link "Practice Questions" at bounding box center [70, 110] width 138 height 30
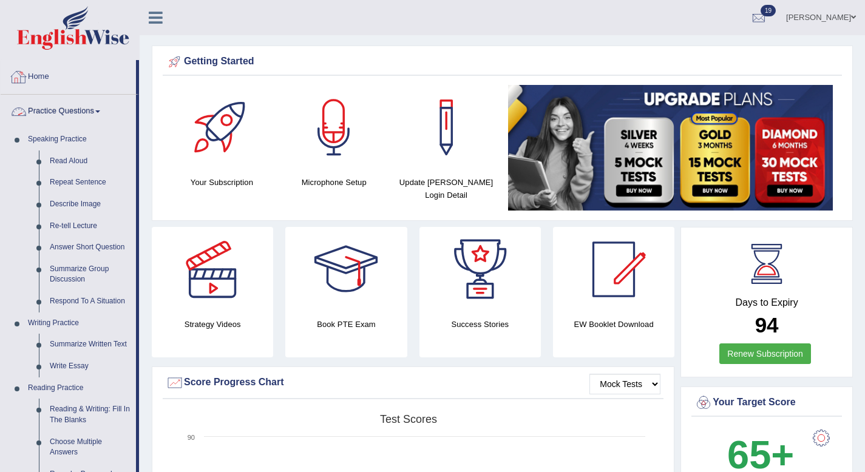
click at [50, 79] on link "Home" at bounding box center [68, 75] width 135 height 30
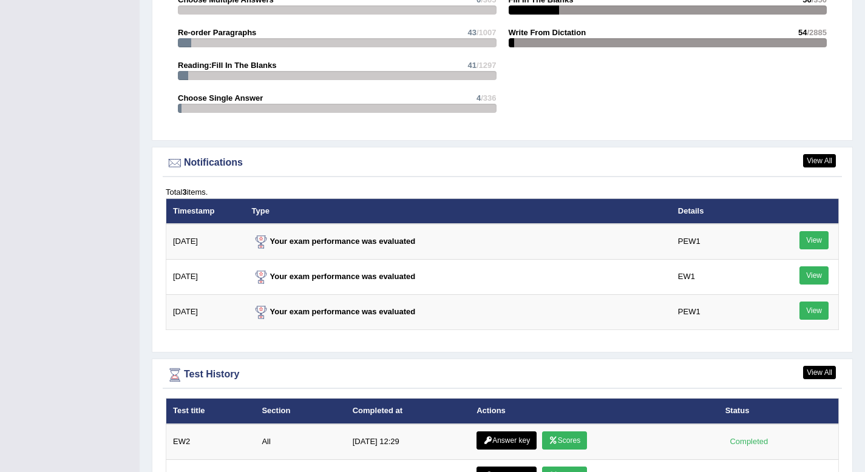
scroll to position [1338, 0]
